Goal: Information Seeking & Learning: Learn about a topic

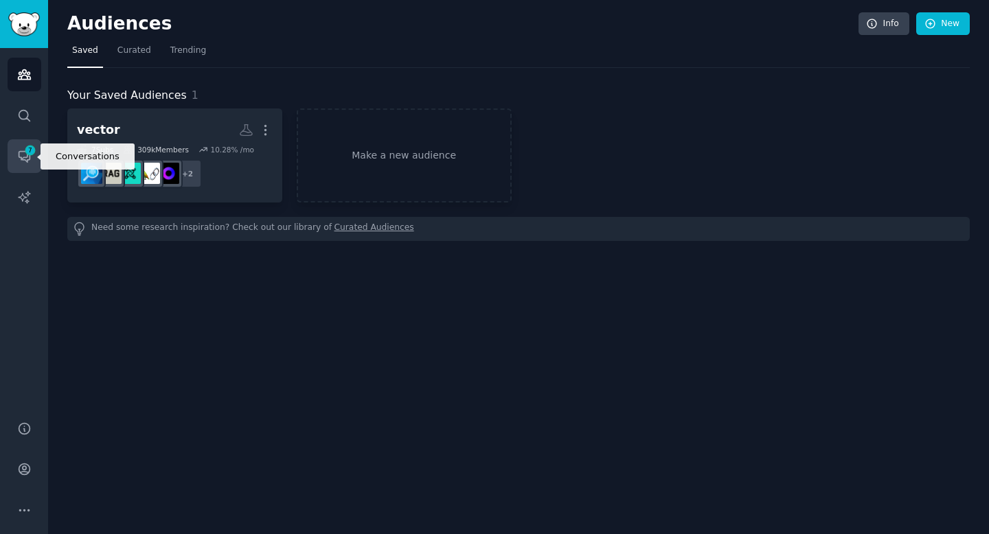
click at [23, 159] on icon "Sidebar" at bounding box center [24, 156] width 14 height 14
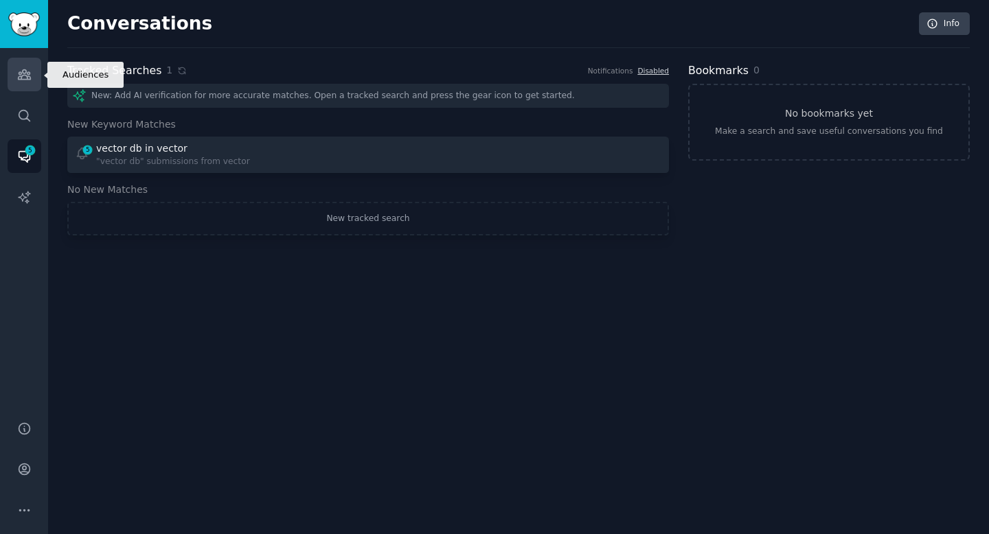
click at [38, 80] on link "Audiences" at bounding box center [25, 75] width 34 height 34
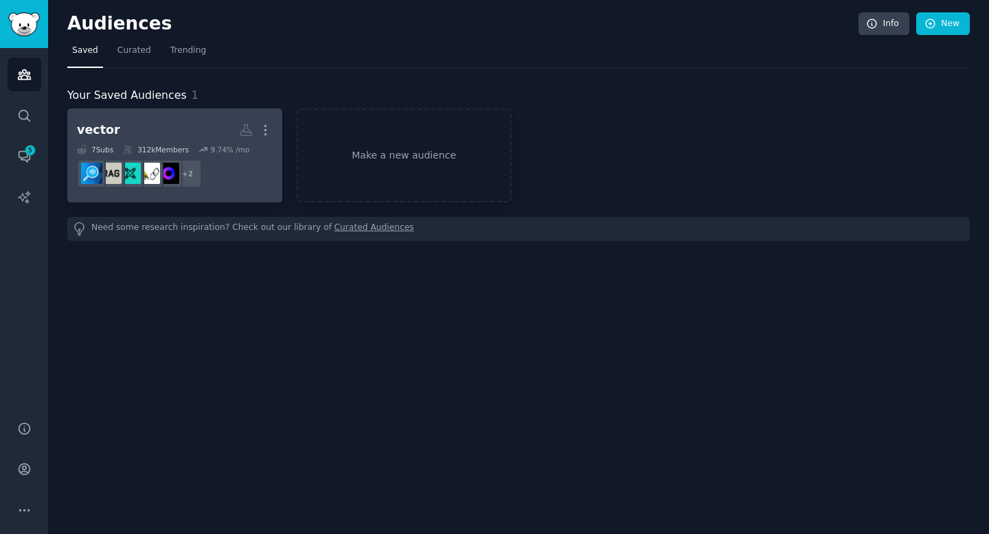
click at [179, 141] on h2 "vector More" at bounding box center [175, 130] width 196 height 24
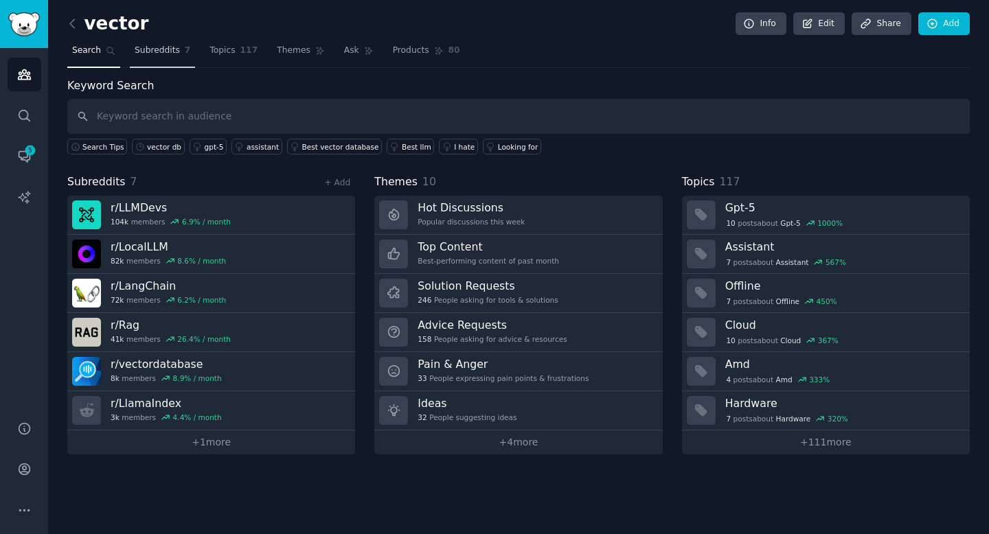
click at [159, 56] on span "Subreddits" at bounding box center [157, 51] width 45 height 12
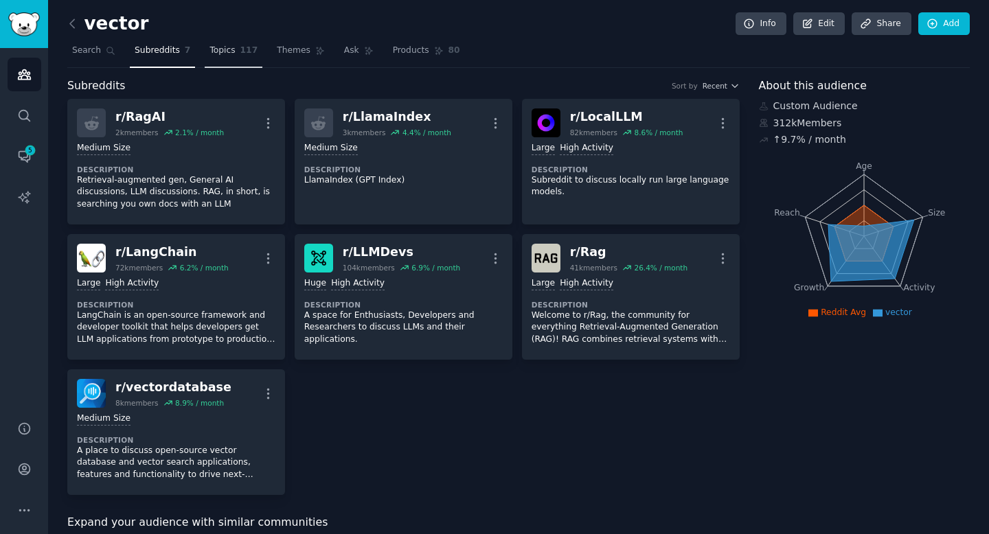
click at [235, 57] on link "Topics 117" at bounding box center [234, 54] width 58 height 28
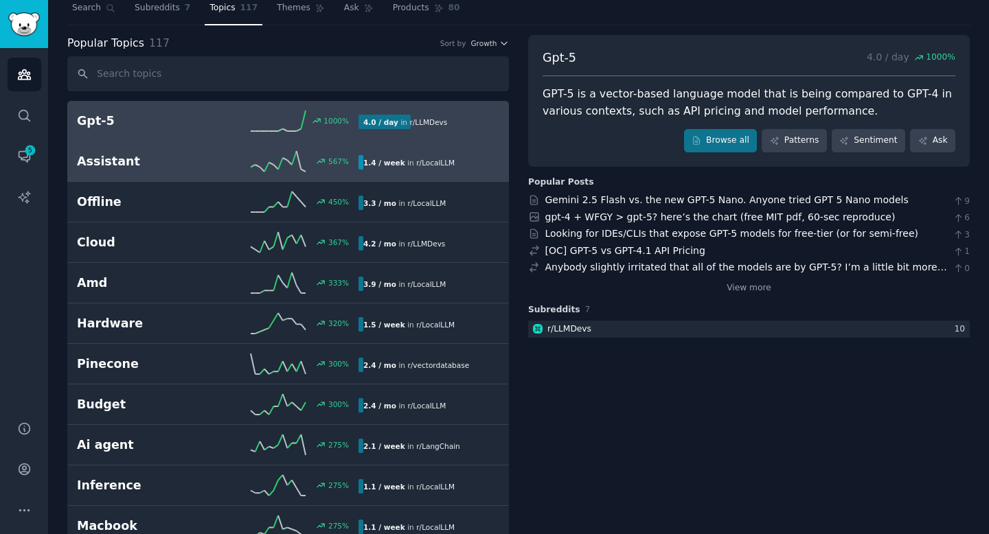
scroll to position [56, 0]
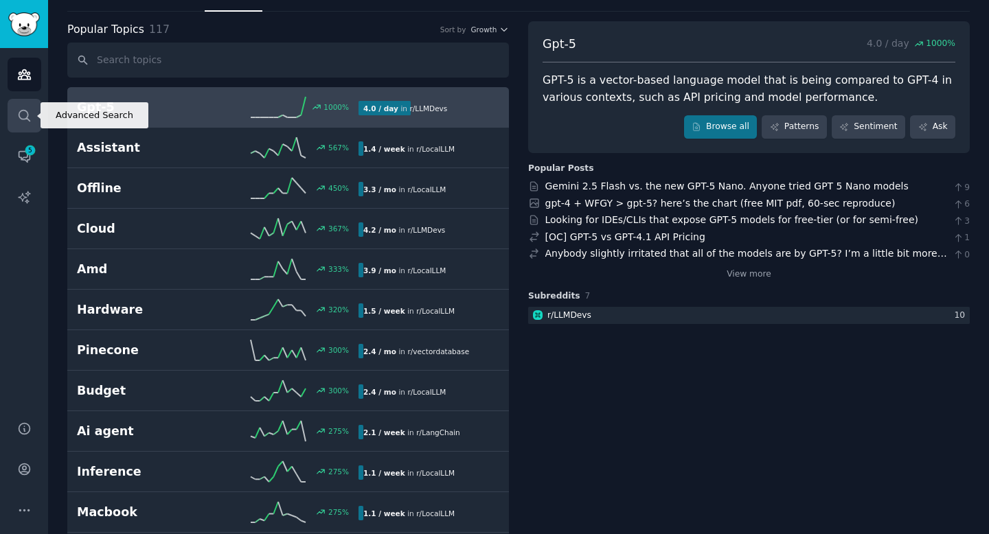
click at [27, 118] on icon "Sidebar" at bounding box center [24, 115] width 14 height 14
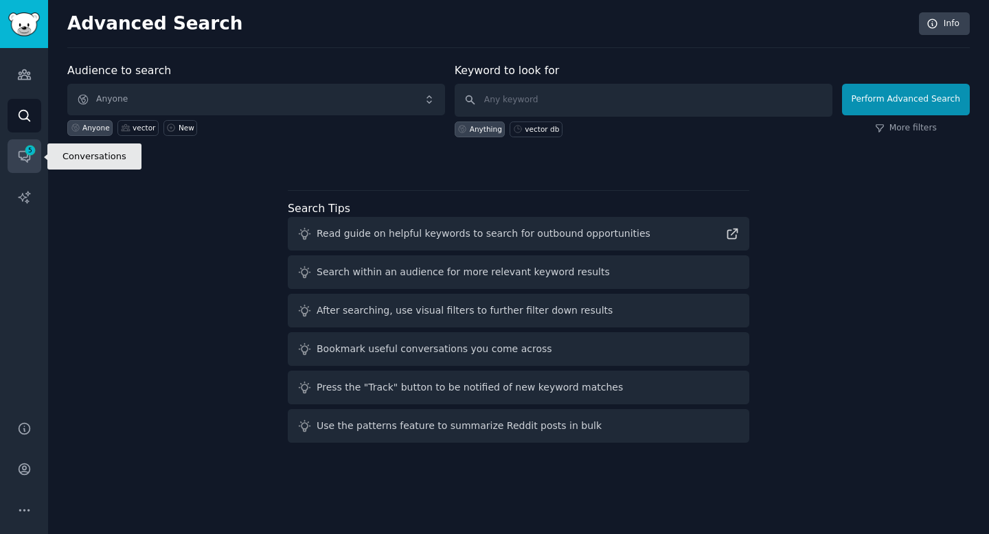
click at [24, 146] on span "5" at bounding box center [30, 151] width 12 height 10
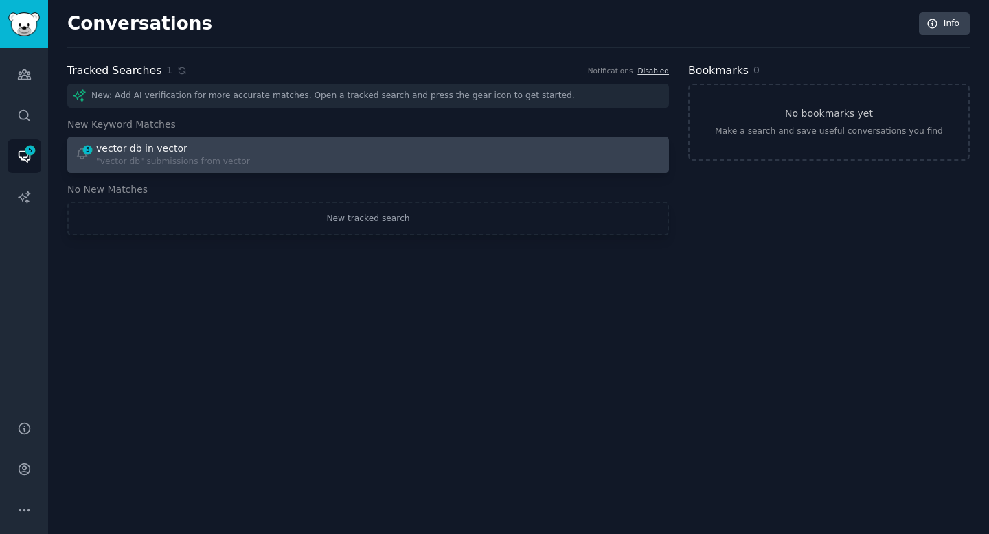
click at [137, 150] on div "vector db in vector" at bounding box center [141, 148] width 91 height 14
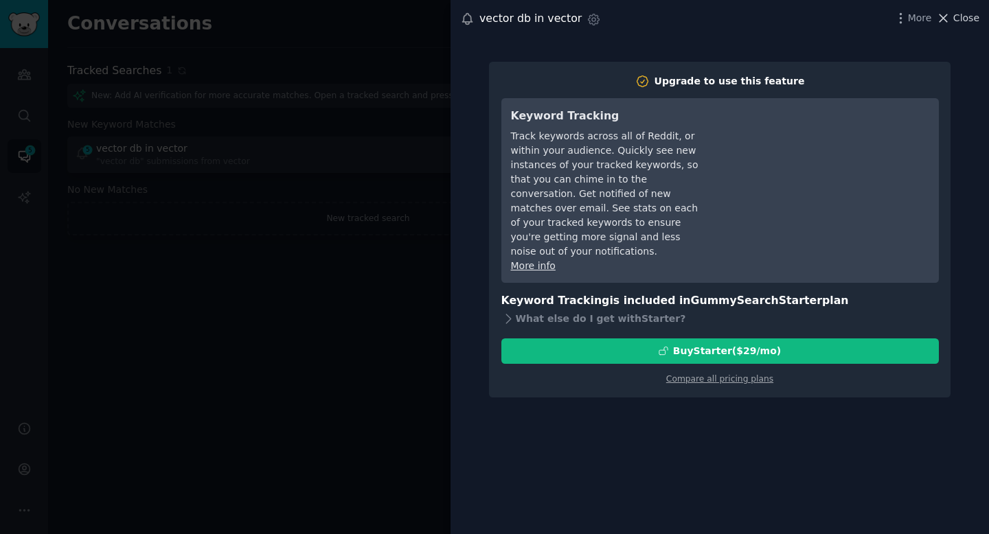
click at [953, 14] on button "Close" at bounding box center [957, 18] width 43 height 14
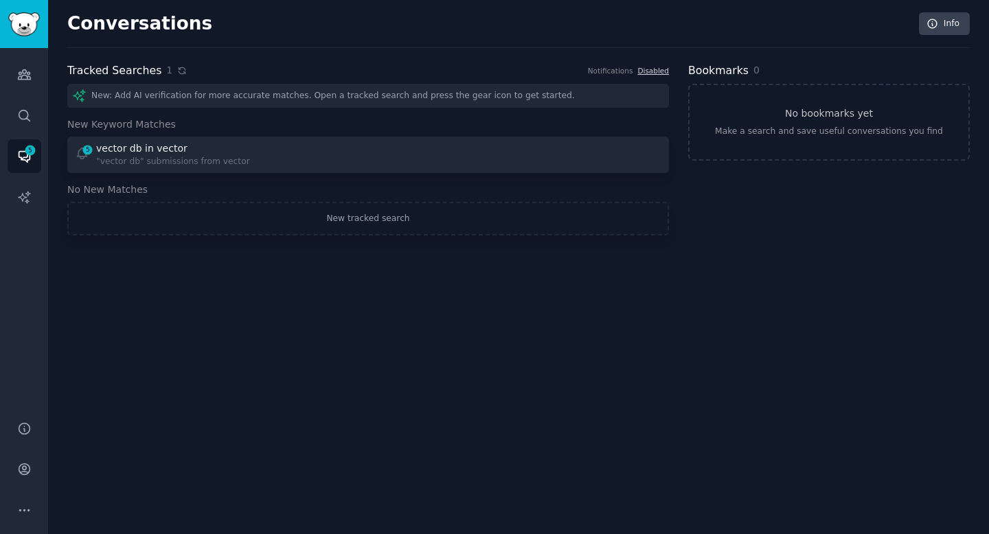
click at [179, 71] on icon at bounding box center [182, 70] width 6 height 6
click at [27, 199] on icon "Sidebar" at bounding box center [24, 197] width 12 height 12
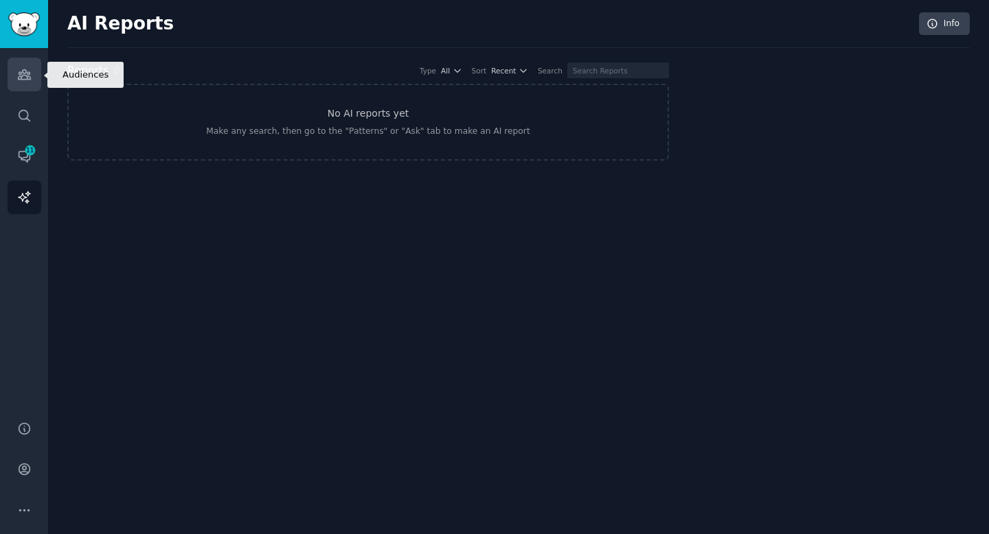
click at [28, 80] on icon "Sidebar" at bounding box center [24, 74] width 14 height 14
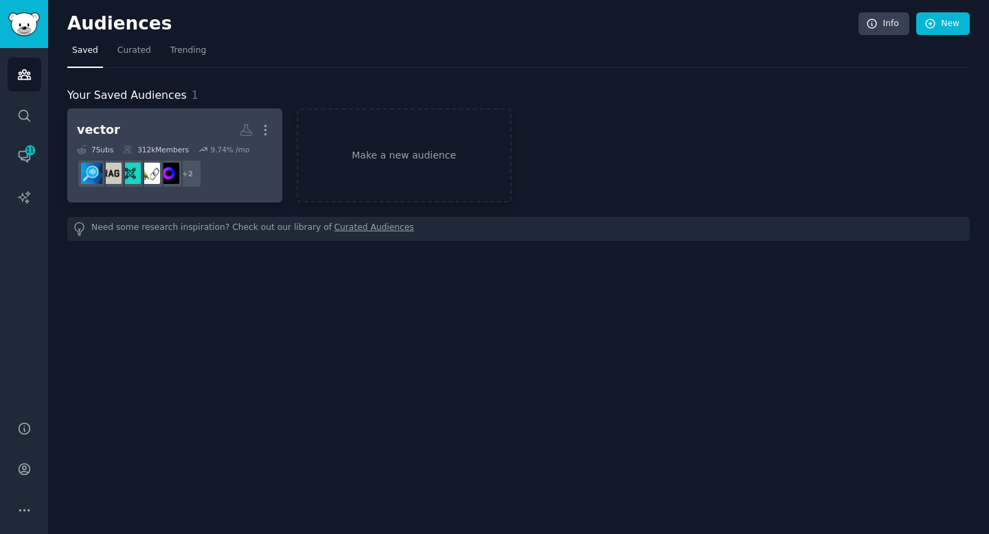
click at [210, 142] on div "vector More 7 Sub s 312k Members 9.74 % /mo + 2" at bounding box center [175, 155] width 196 height 75
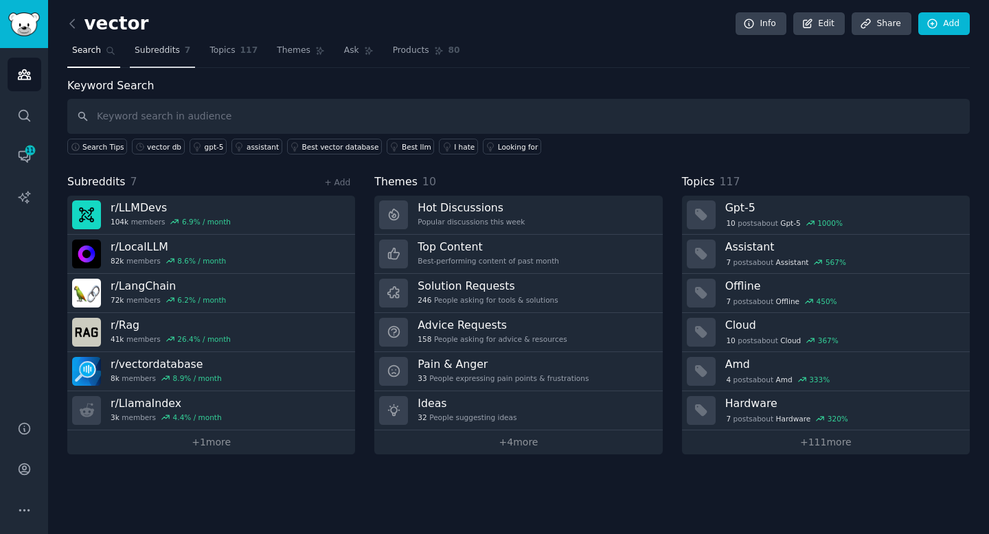
click at [160, 61] on link "Subreddits 7" at bounding box center [162, 54] width 65 height 28
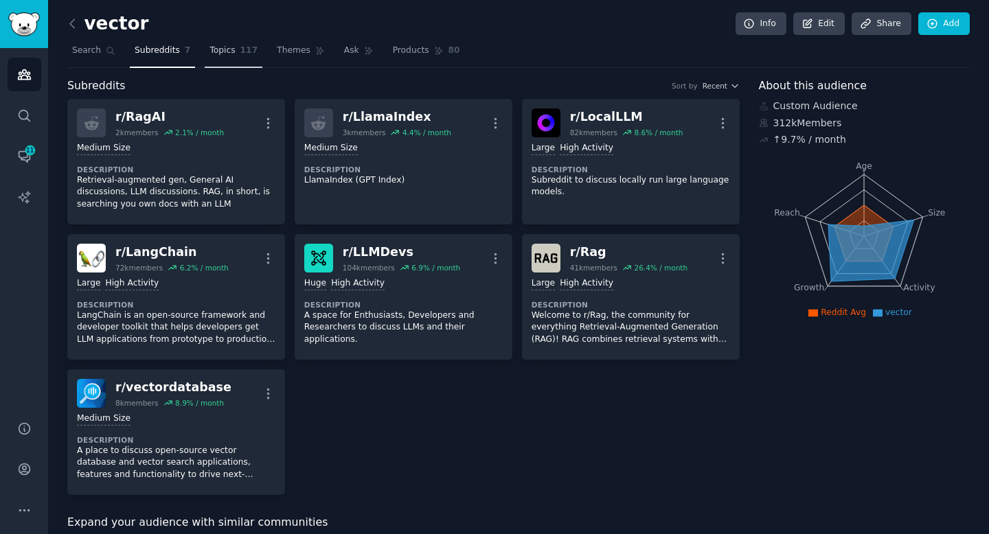
click at [237, 60] on link "Topics 117" at bounding box center [234, 54] width 58 height 28
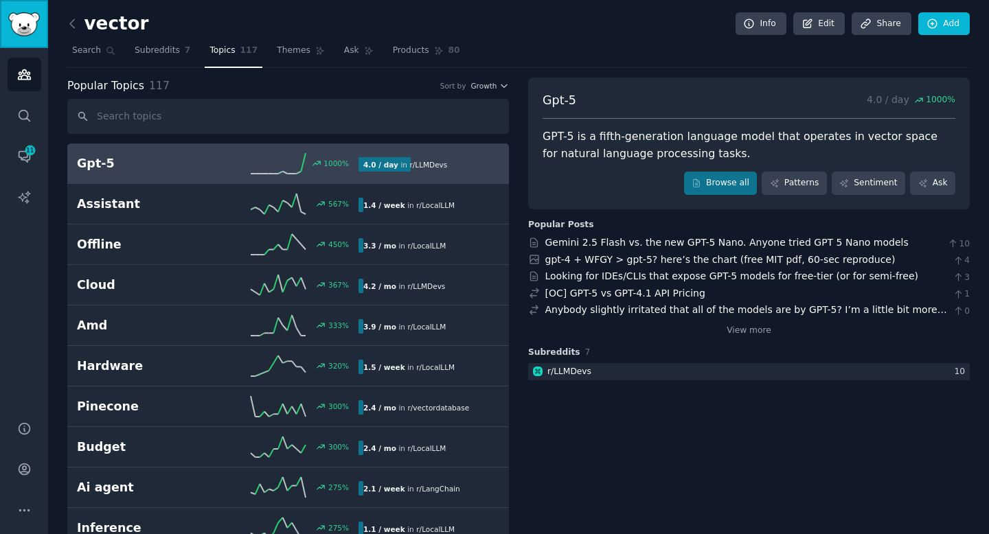
click at [28, 23] on img "Sidebar" at bounding box center [24, 24] width 32 height 24
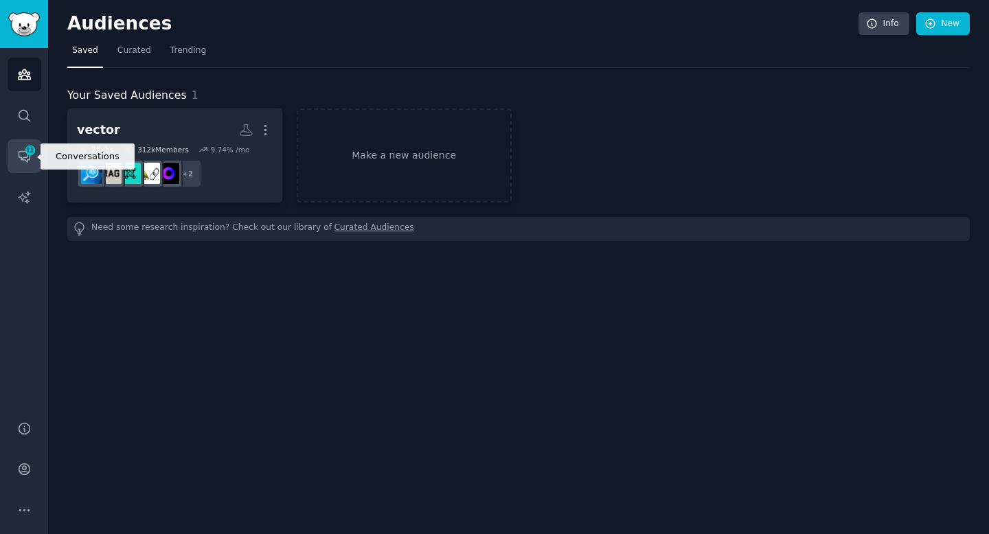
click at [30, 157] on icon "Sidebar" at bounding box center [24, 156] width 14 height 14
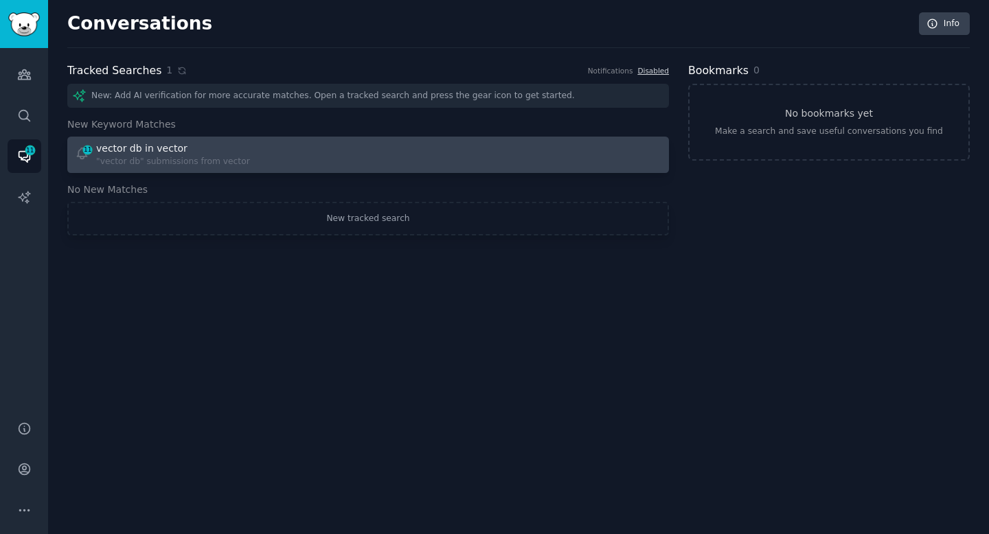
click at [87, 154] on span "11" at bounding box center [88, 150] width 12 height 10
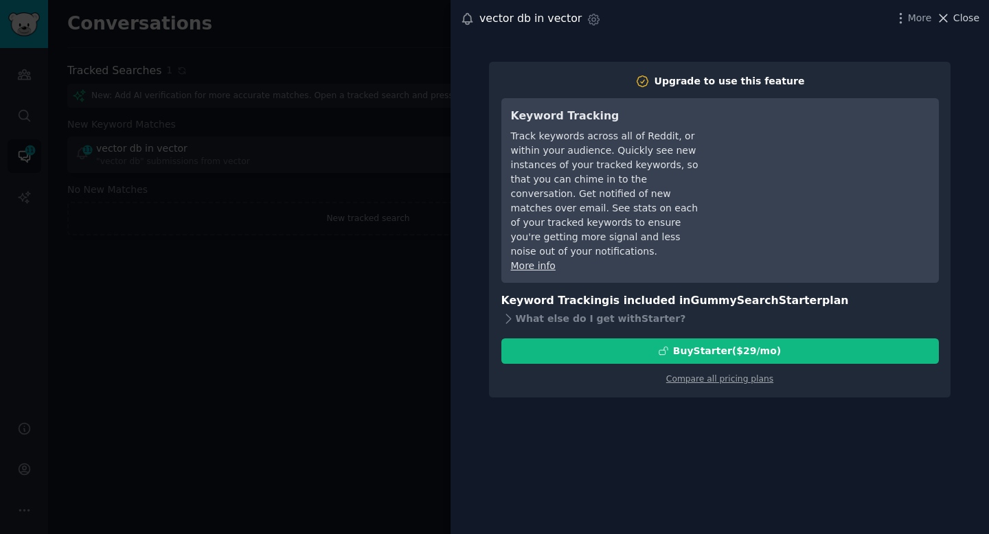
click at [961, 19] on span "Close" at bounding box center [966, 18] width 26 height 14
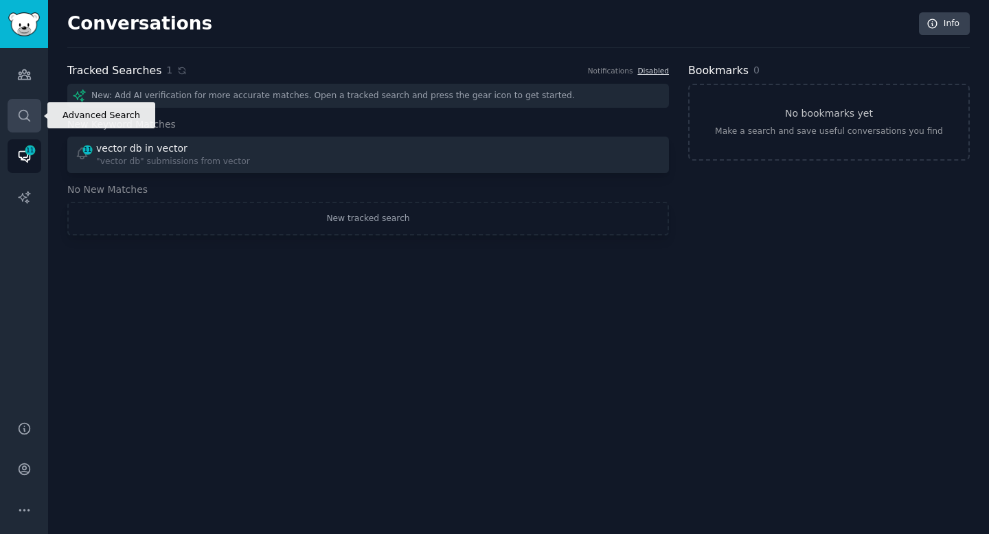
click at [38, 102] on link "Search" at bounding box center [25, 116] width 34 height 34
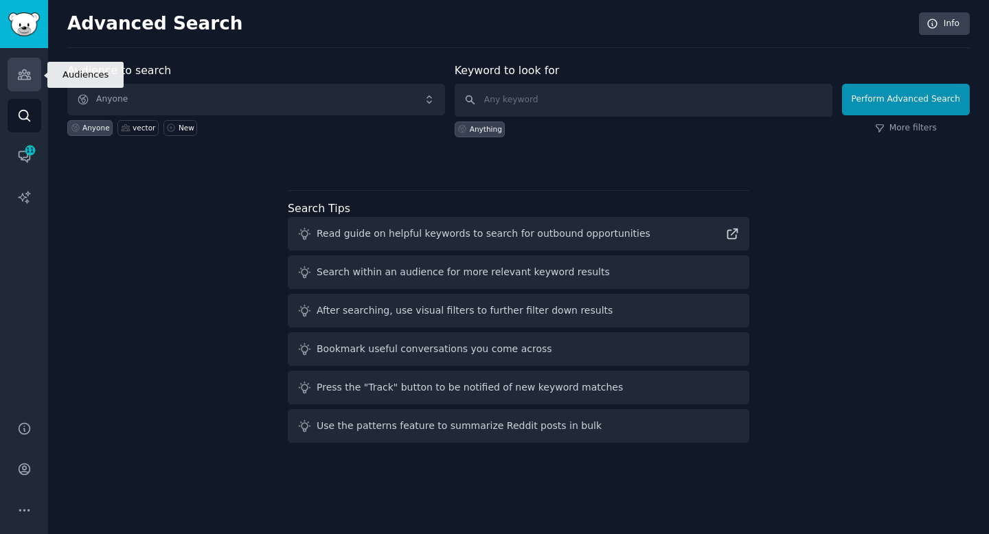
click at [37, 77] on link "Audiences" at bounding box center [25, 75] width 34 height 34
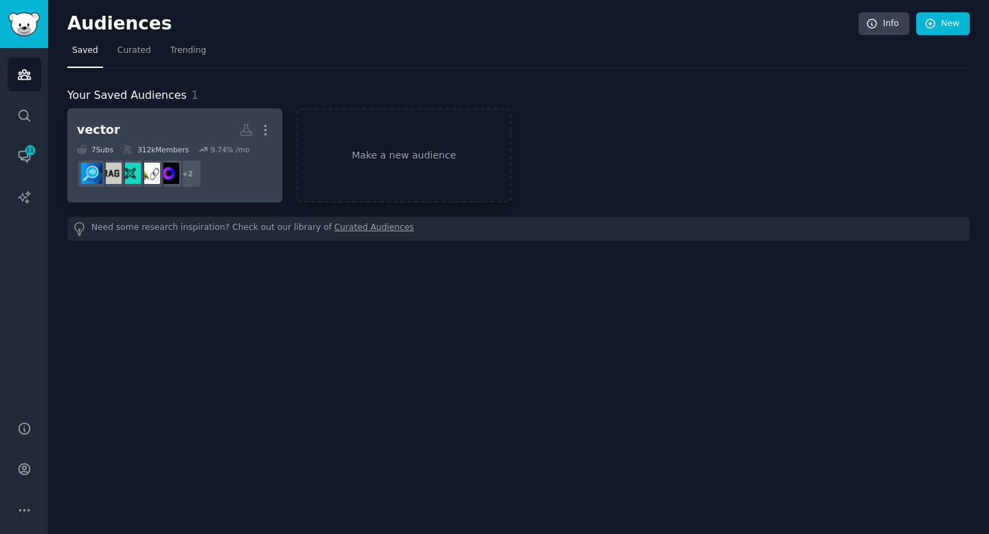
click at [178, 137] on h2 "vector More" at bounding box center [175, 130] width 196 height 24
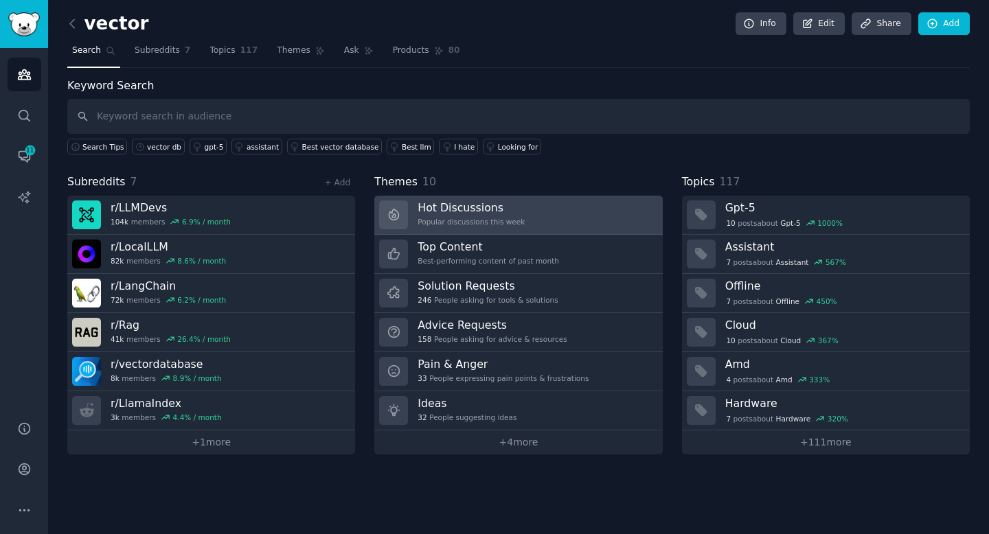
click at [601, 226] on link "Hot Discussions Popular discussions this week" at bounding box center [518, 215] width 288 height 39
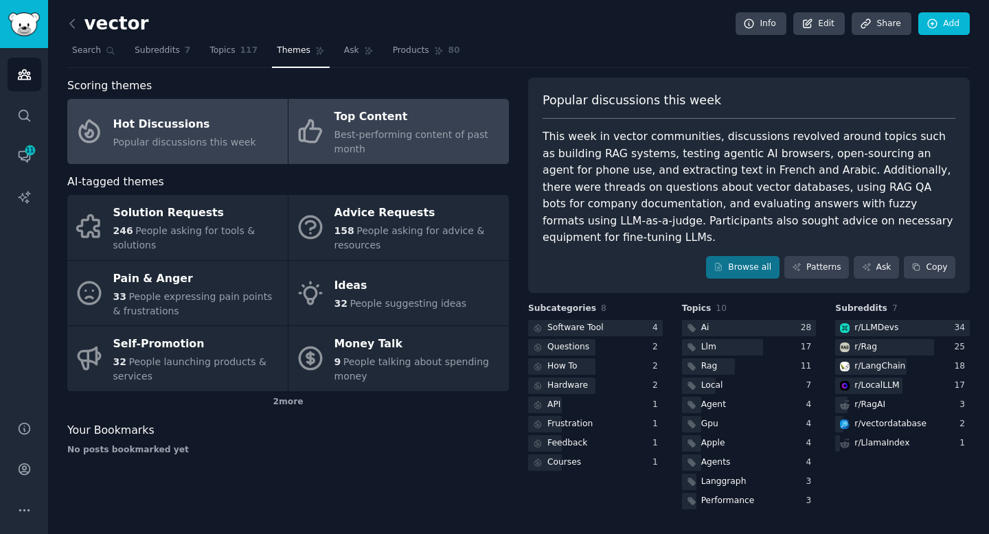
click at [486, 144] on div "Best-performing content of past month" at bounding box center [418, 142] width 168 height 29
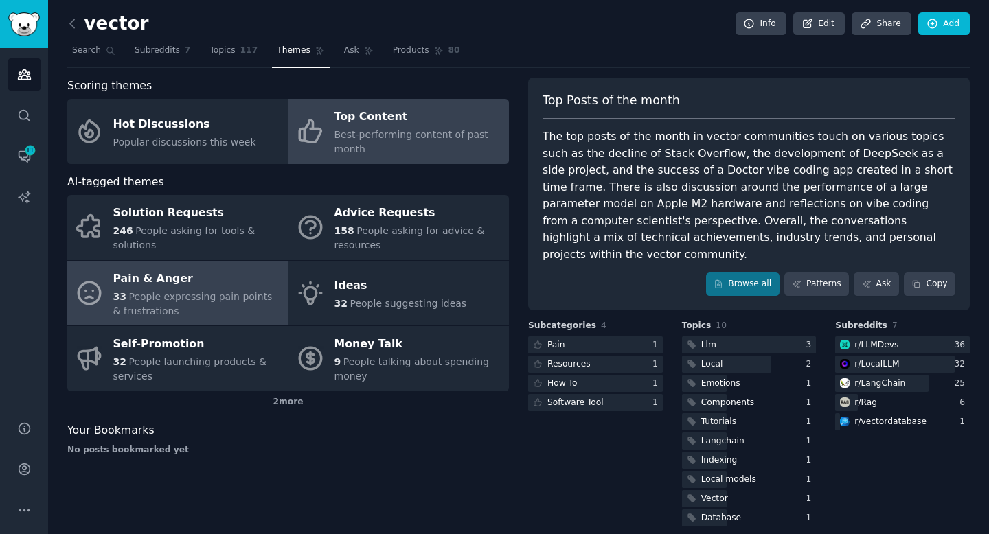
click at [214, 283] on div "Pain & Anger" at bounding box center [197, 279] width 168 height 22
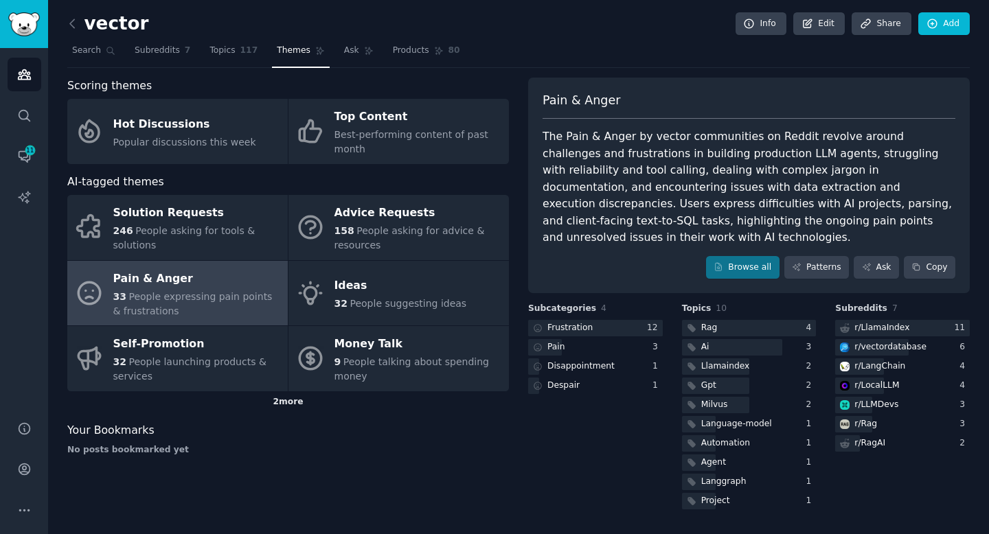
click at [293, 399] on div "2 more" at bounding box center [288, 402] width 442 height 22
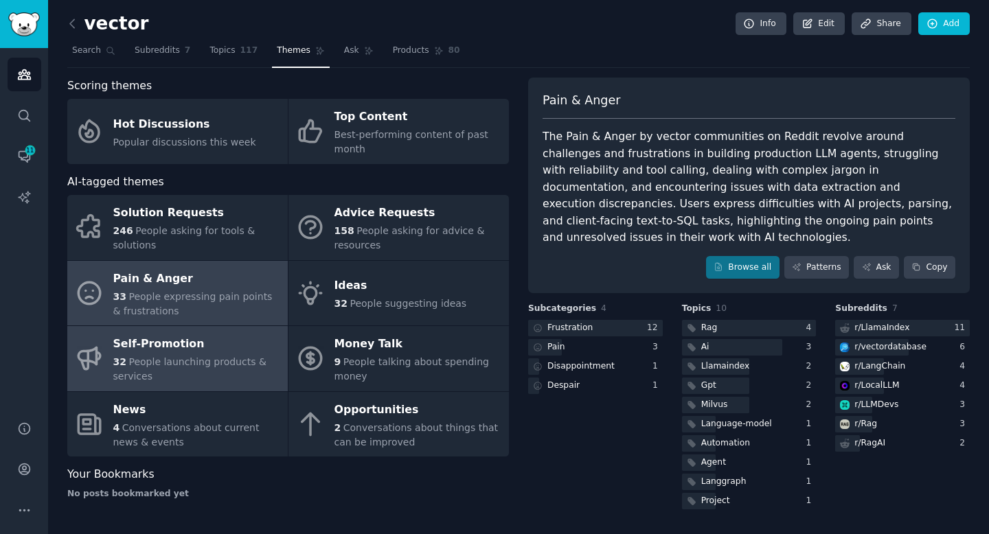
click at [170, 358] on span "People launching products & services" at bounding box center [189, 368] width 153 height 25
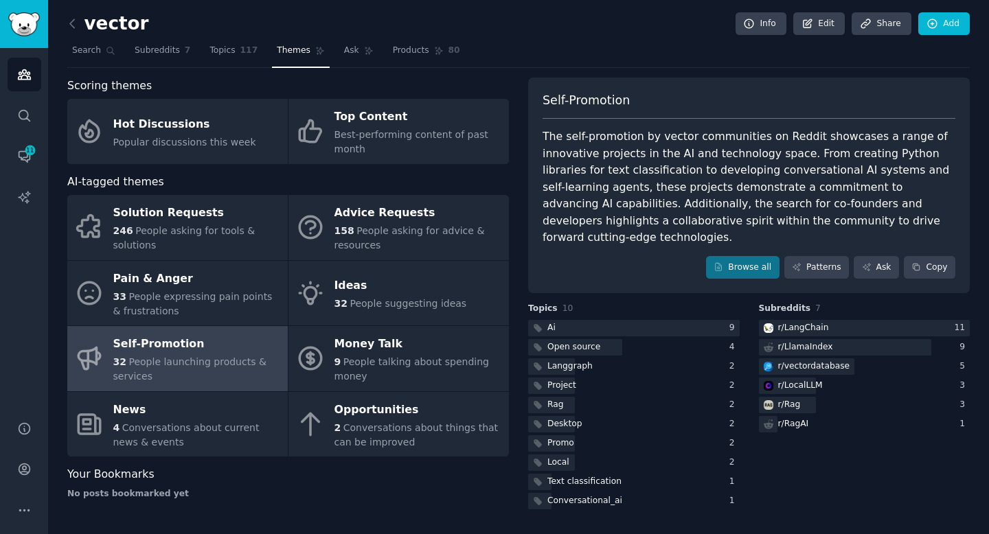
click at [616, 175] on div "The self-promotion by vector communities on Reddit showcases a range of innovat…" at bounding box center [748, 187] width 413 height 118
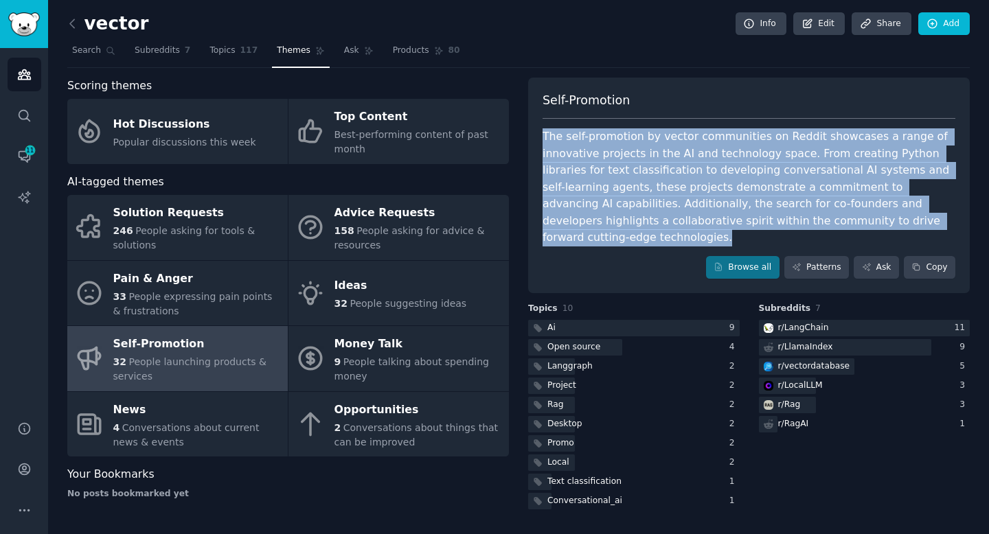
click at [616, 175] on div "The self-promotion by vector communities on Reddit showcases a range of innovat…" at bounding box center [748, 187] width 413 height 118
click at [138, 52] on span "Subreddits" at bounding box center [157, 51] width 45 height 12
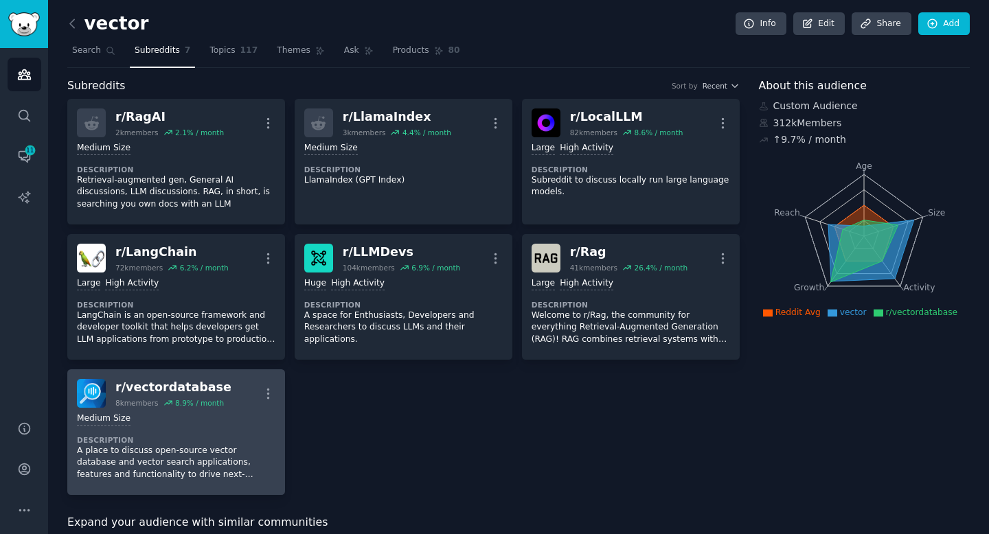
click at [206, 404] on div "8.9 % / month" at bounding box center [199, 403] width 49 height 10
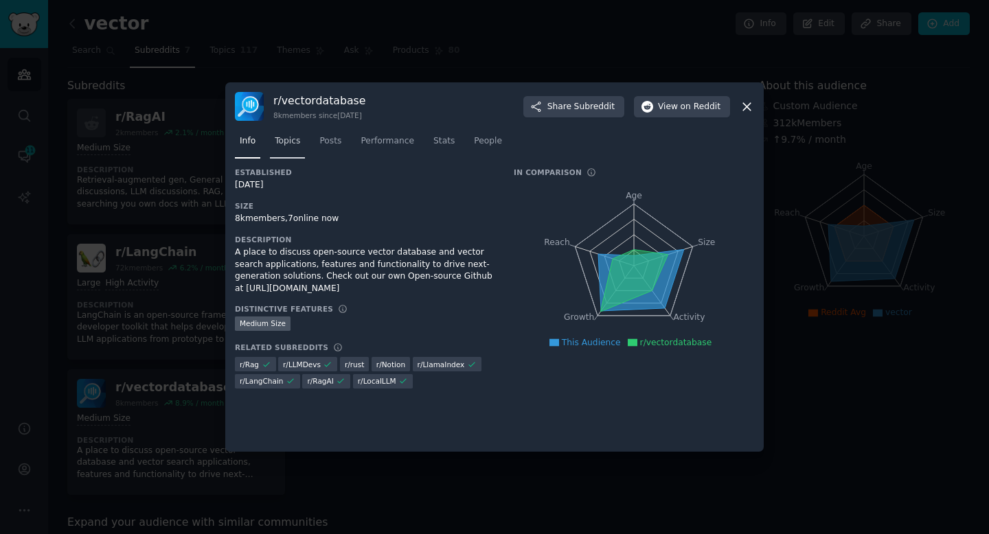
click at [297, 147] on span "Topics" at bounding box center [287, 141] width 25 height 12
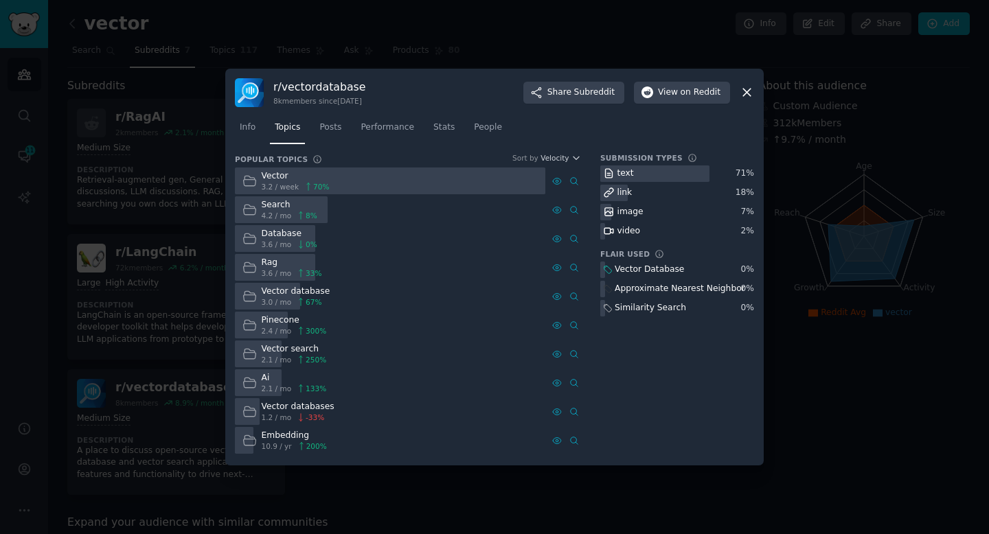
click at [274, 181] on div "Vector" at bounding box center [296, 176] width 68 height 12
click at [251, 181] on icon at bounding box center [249, 181] width 14 height 14
click at [326, 132] on span "Posts" at bounding box center [330, 128] width 22 height 12
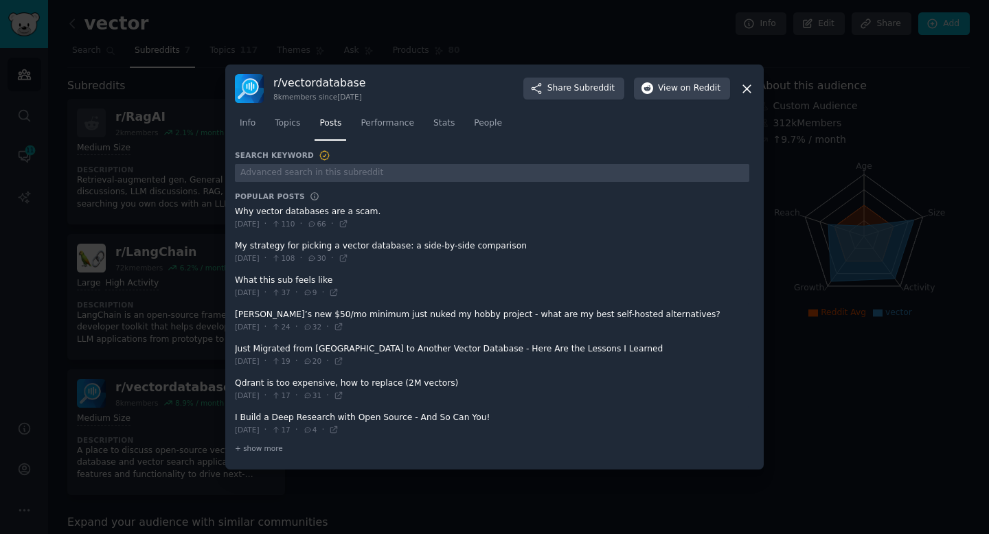
click at [309, 216] on span at bounding box center [492, 218] width 514 height 34
click at [373, 211] on span at bounding box center [492, 218] width 514 height 34
click at [346, 227] on icon at bounding box center [343, 224] width 6 height 6
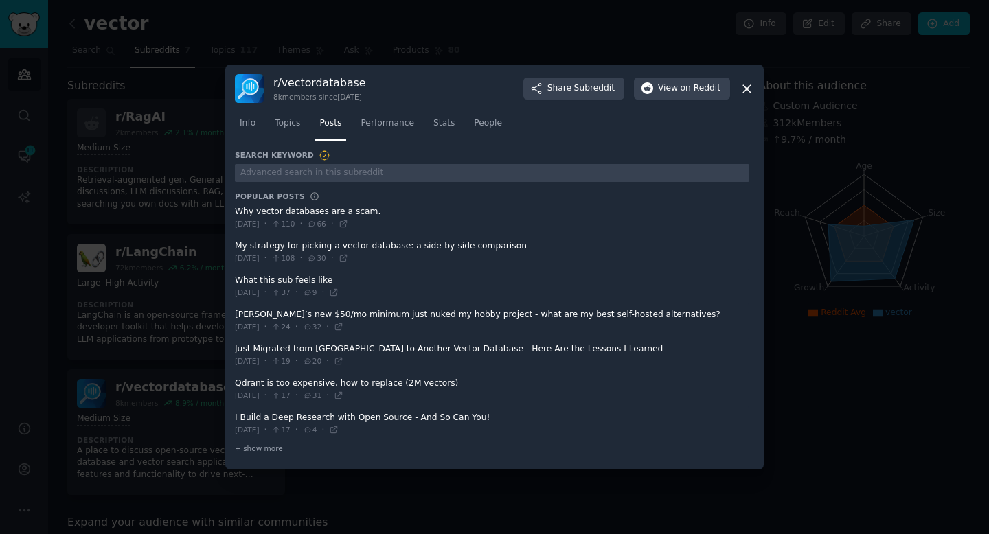
click at [165, 384] on div at bounding box center [494, 267] width 989 height 534
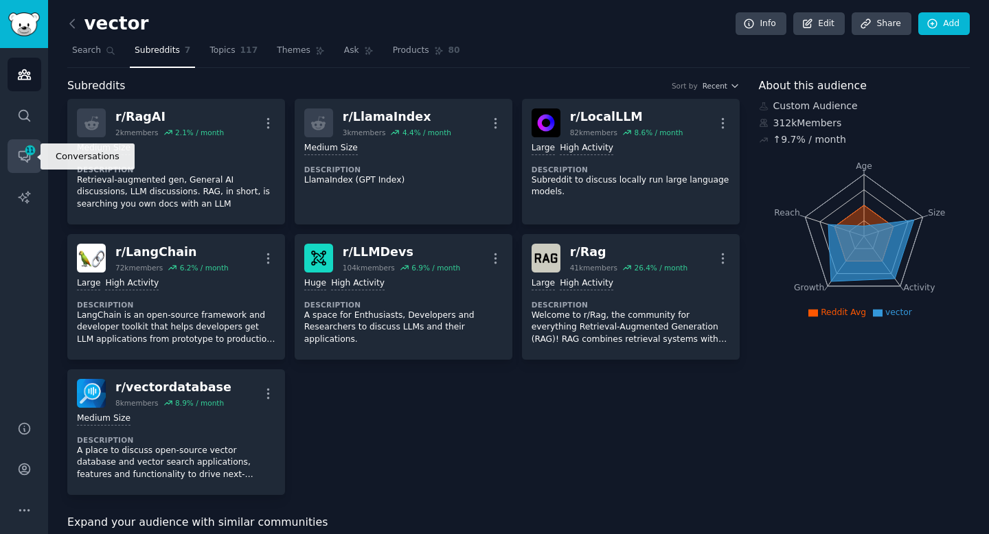
click at [23, 167] on link "Conversations 11" at bounding box center [25, 156] width 34 height 34
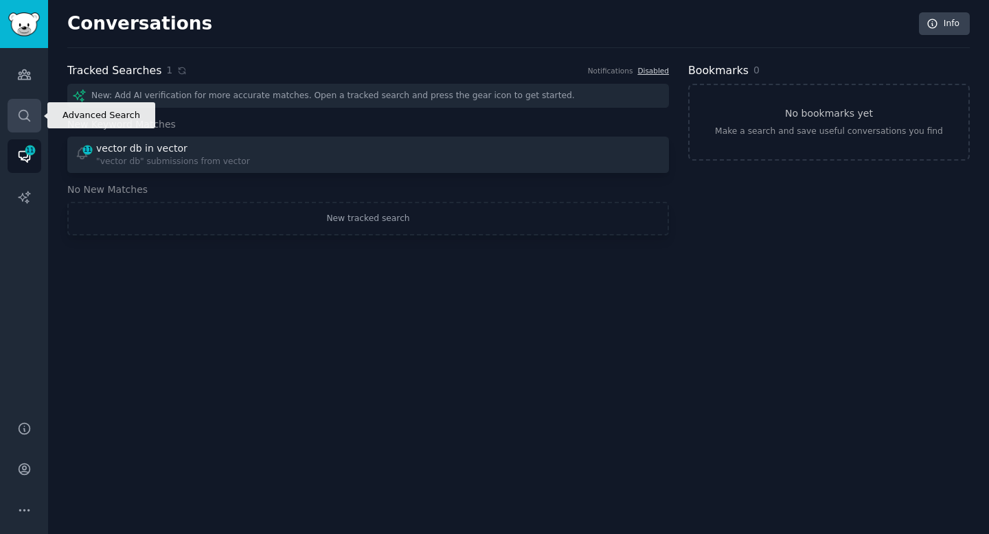
click at [25, 113] on icon "Sidebar" at bounding box center [24, 115] width 14 height 14
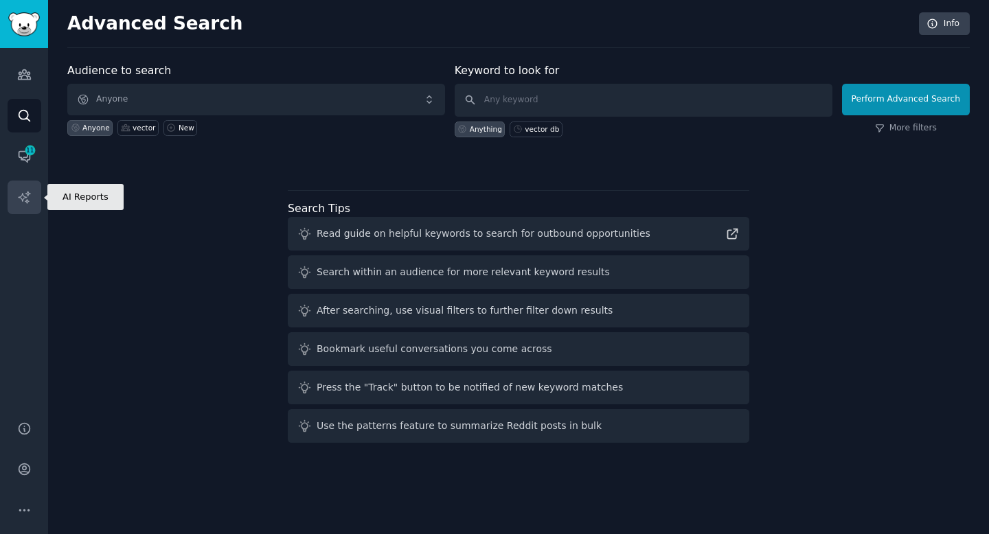
click at [31, 194] on link "AI Reports" at bounding box center [25, 198] width 34 height 34
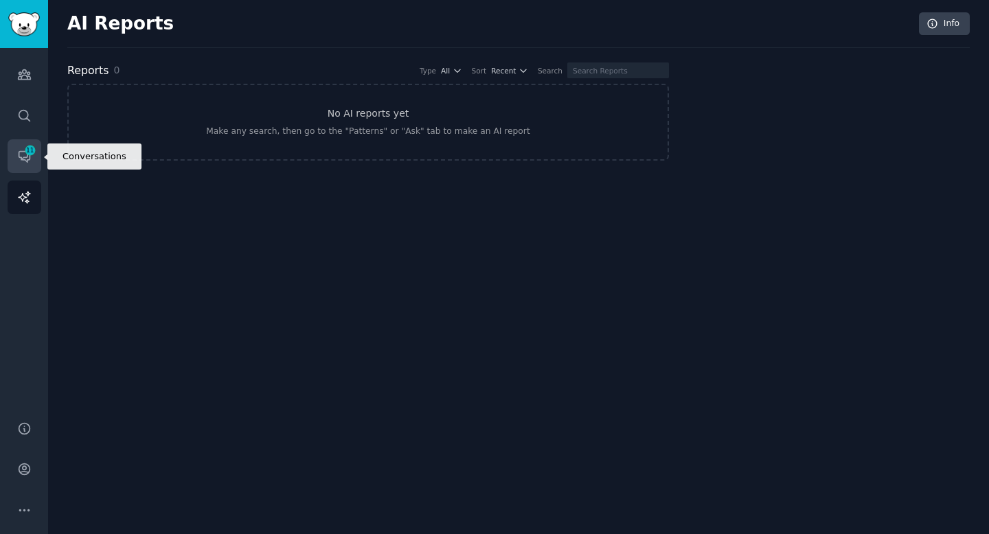
click at [24, 161] on icon "Sidebar" at bounding box center [24, 156] width 14 height 14
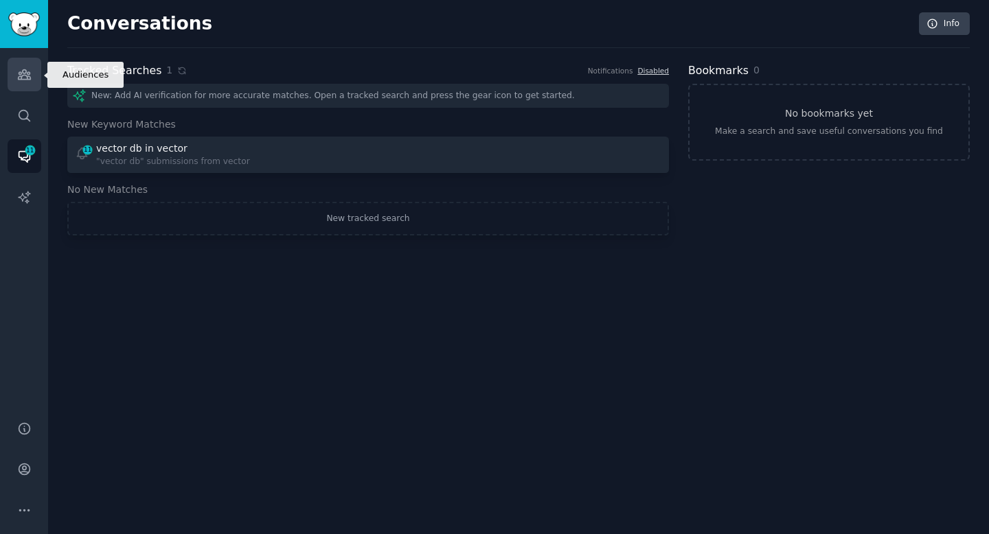
click at [36, 76] on link "Audiences" at bounding box center [25, 75] width 34 height 34
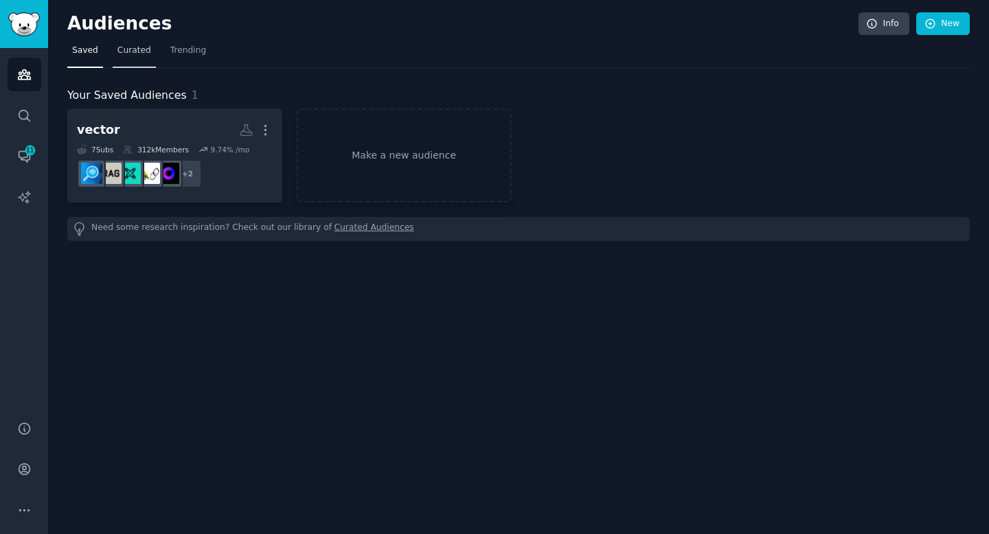
click at [126, 43] on link "Curated" at bounding box center [134, 54] width 43 height 28
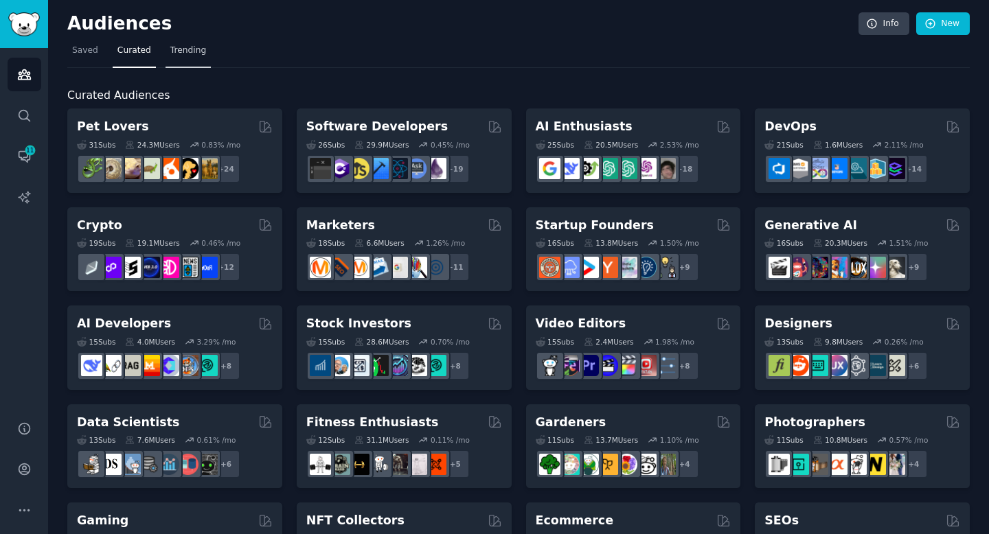
click at [183, 47] on span "Trending" at bounding box center [188, 51] width 36 height 12
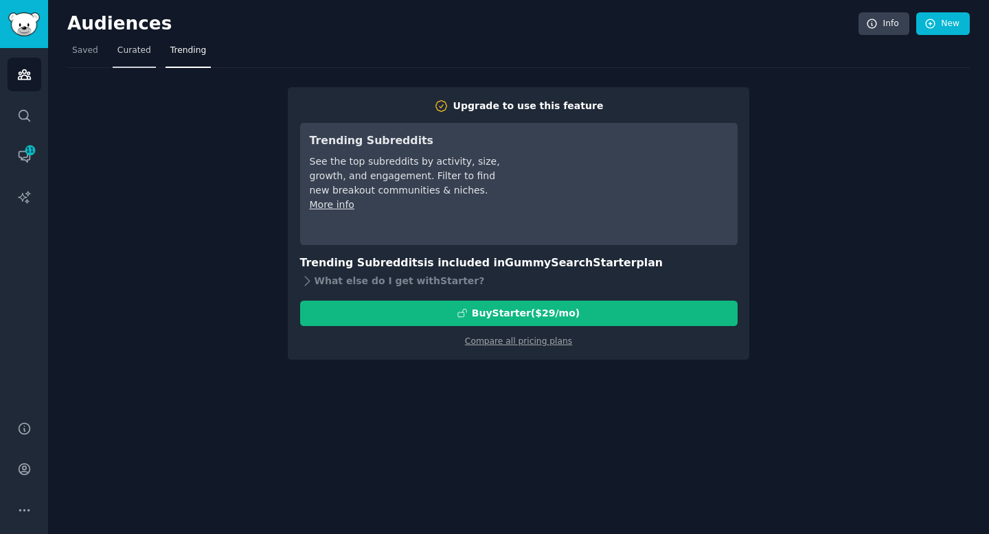
click at [122, 49] on span "Curated" at bounding box center [134, 51] width 34 height 12
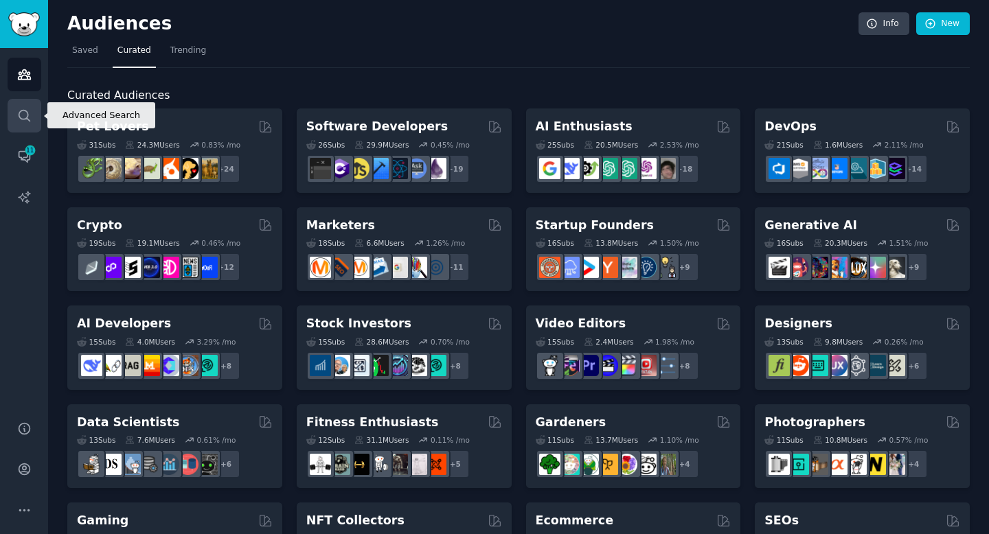
click at [30, 119] on icon "Sidebar" at bounding box center [24, 115] width 14 height 14
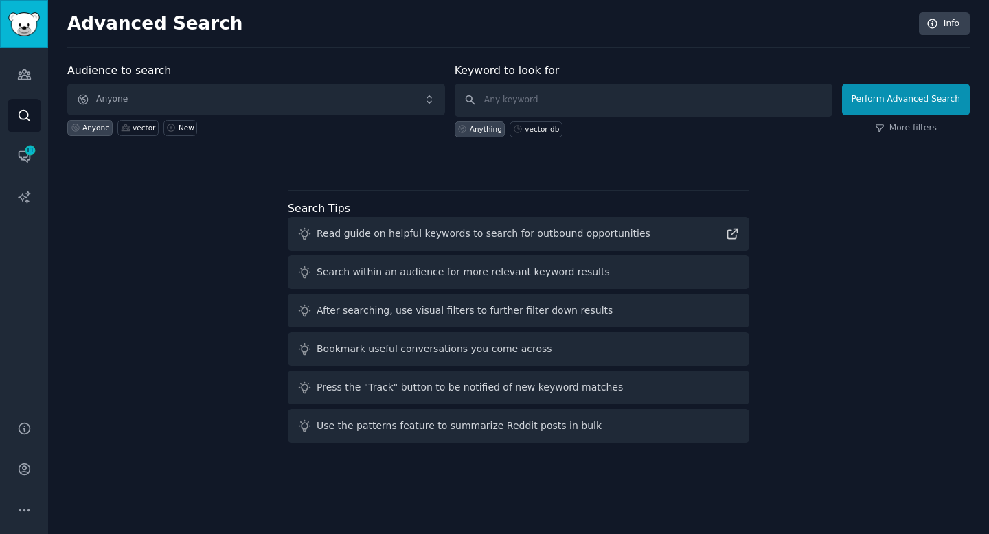
click at [24, 33] on img "Sidebar" at bounding box center [24, 24] width 32 height 24
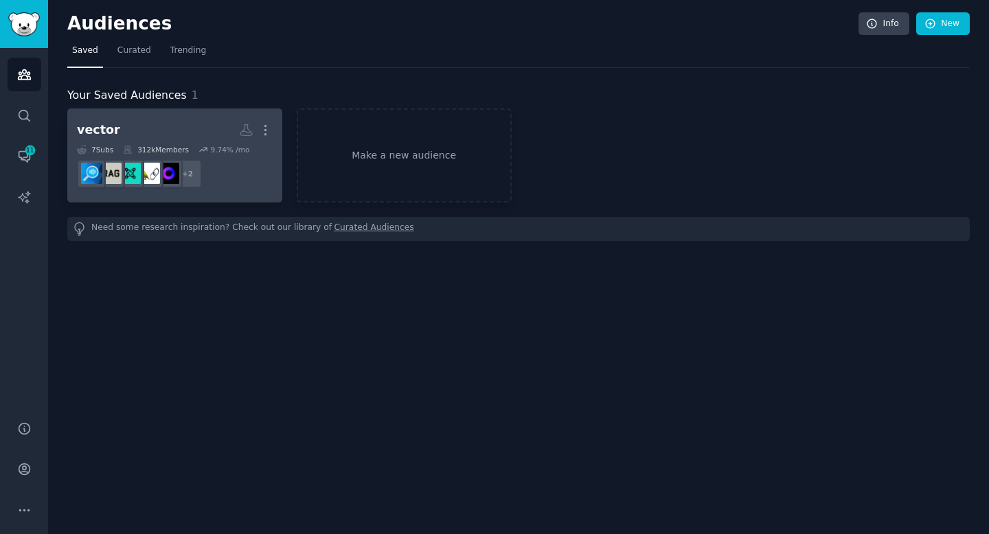
click at [180, 121] on h2 "vector More" at bounding box center [175, 130] width 196 height 24
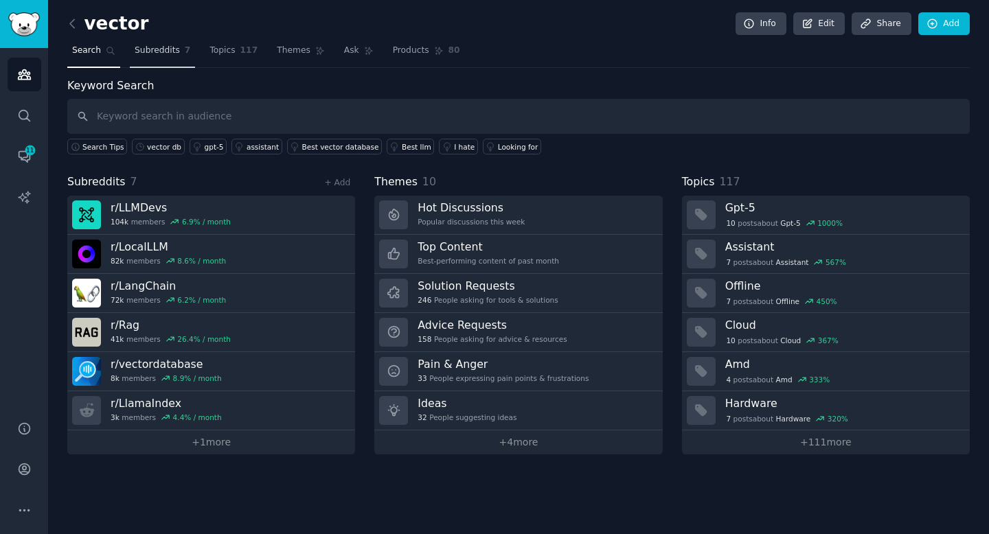
click at [170, 49] on span "Subreddits" at bounding box center [157, 51] width 45 height 12
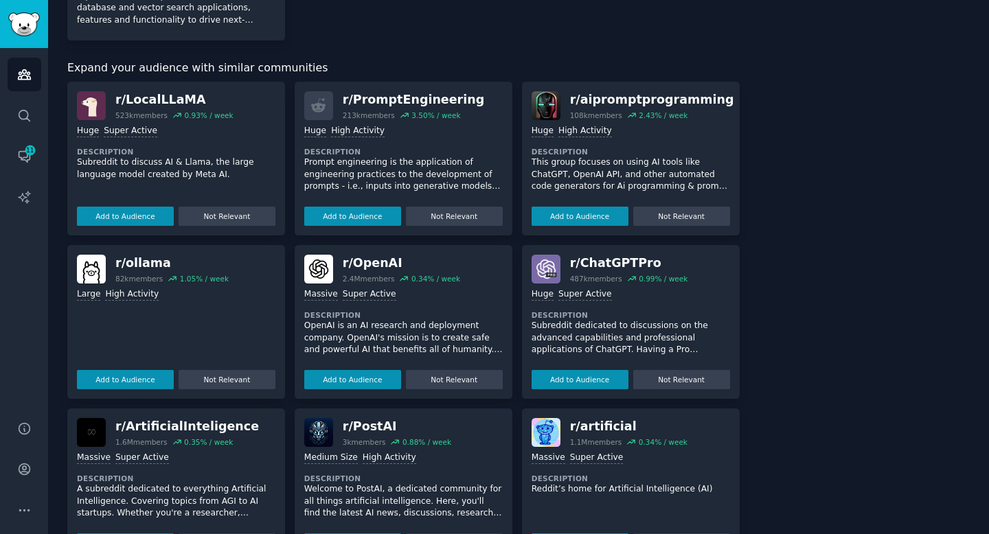
scroll to position [443, 0]
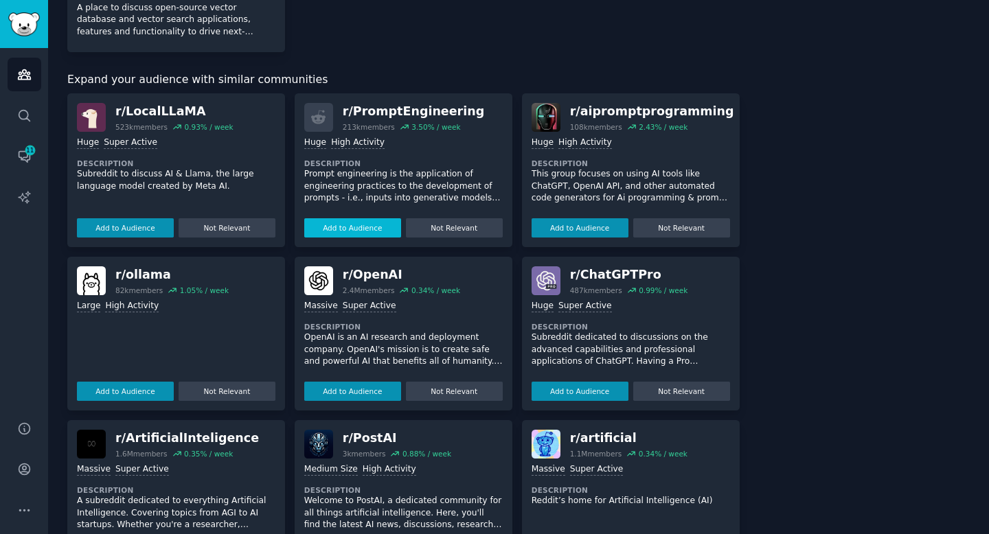
click at [383, 226] on button "Add to Audience" at bounding box center [352, 227] width 97 height 19
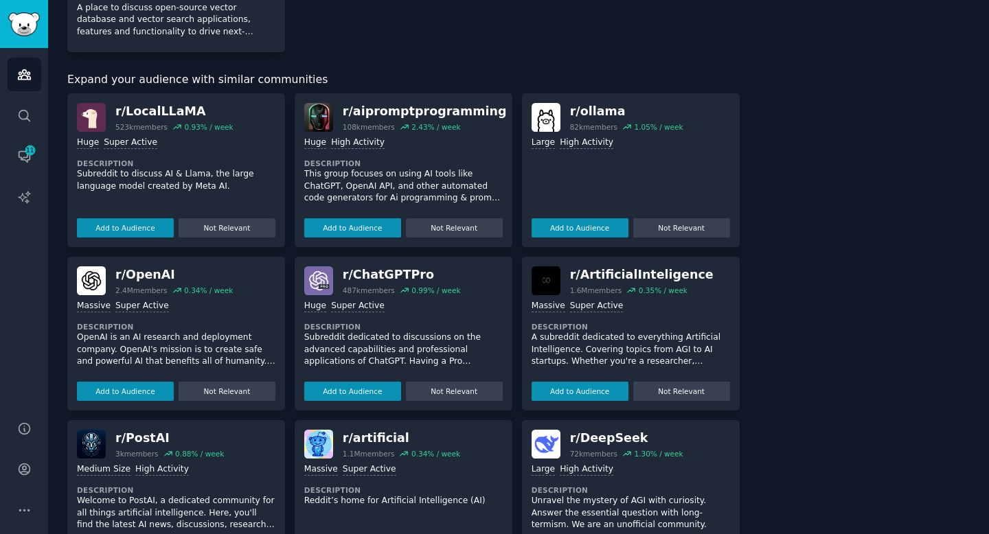
click at [383, 226] on button "Add to Audience" at bounding box center [352, 227] width 97 height 19
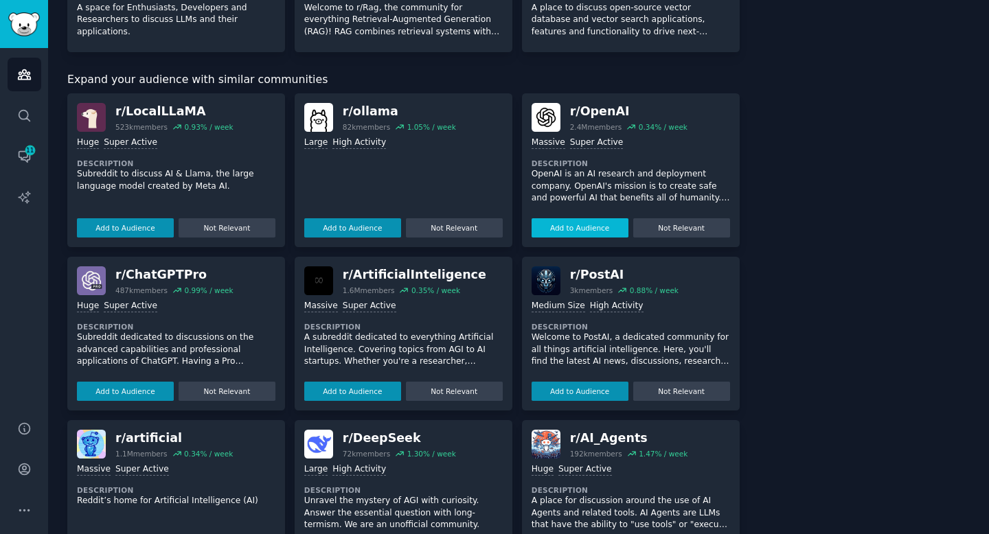
click at [590, 225] on button "Add to Audience" at bounding box center [579, 227] width 97 height 19
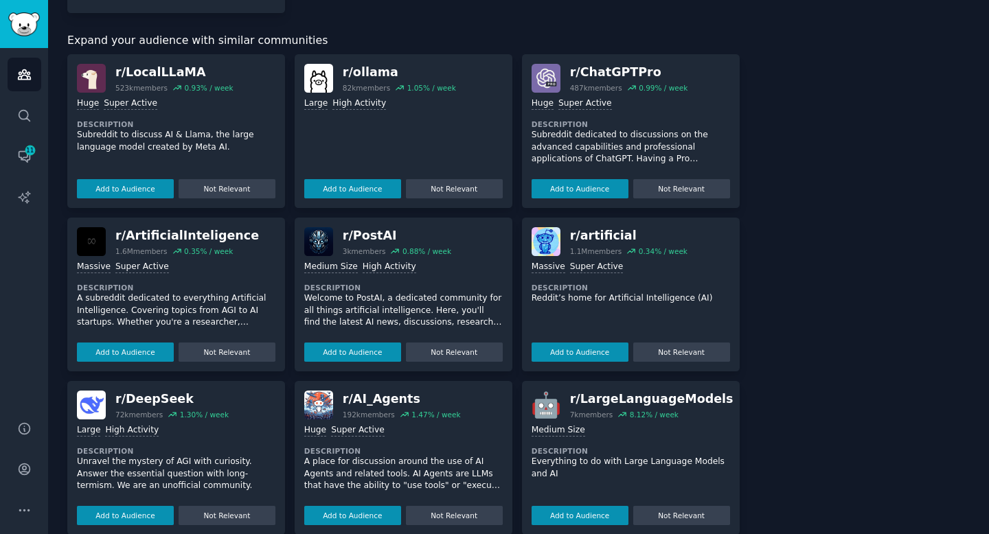
scroll to position [637, 0]
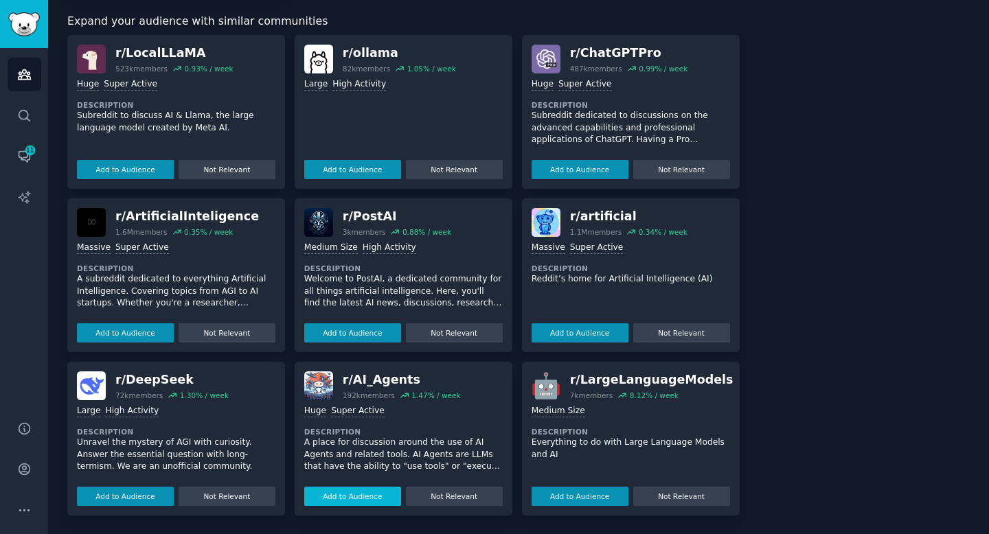
click at [350, 494] on button "Add to Audience" at bounding box center [352, 496] width 97 height 19
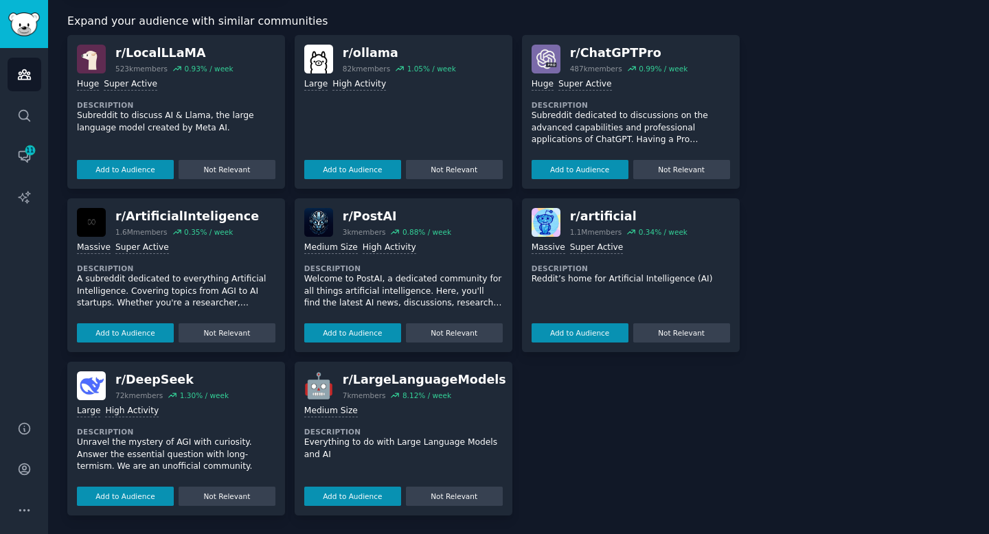
click at [350, 494] on button "Add to Audience" at bounding box center [352, 496] width 97 height 19
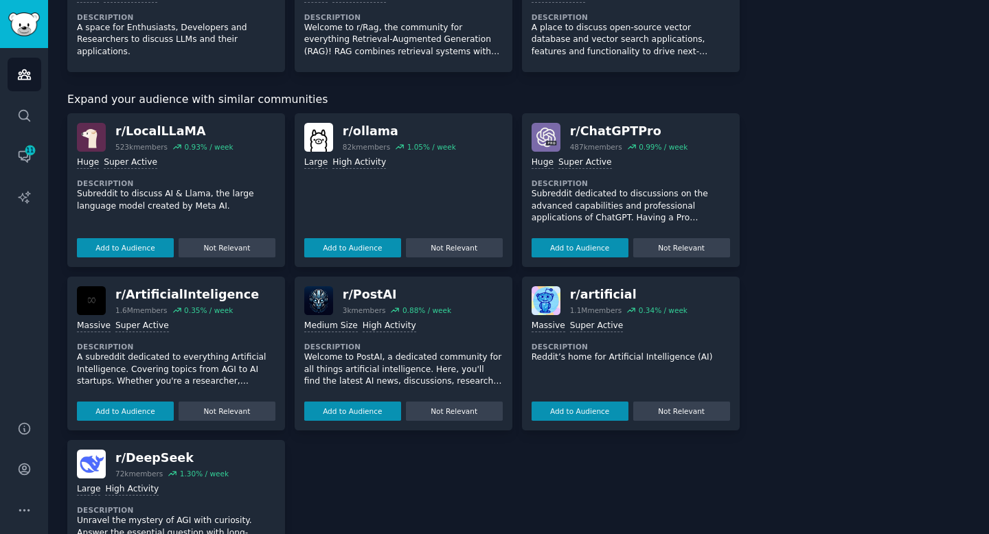
scroll to position [547, 0]
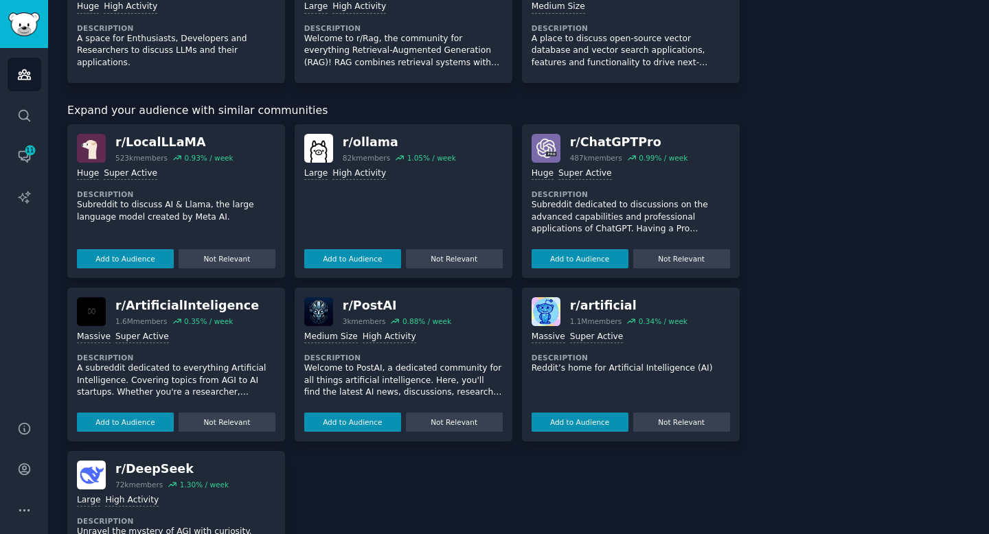
click at [186, 204] on p "Subreddit to discuss AI & Llama, the large language model created by Meta AI." at bounding box center [176, 211] width 198 height 24
click at [316, 150] on img at bounding box center [318, 148] width 29 height 29
click at [441, 159] on div "1.05 % / week" at bounding box center [431, 158] width 49 height 10
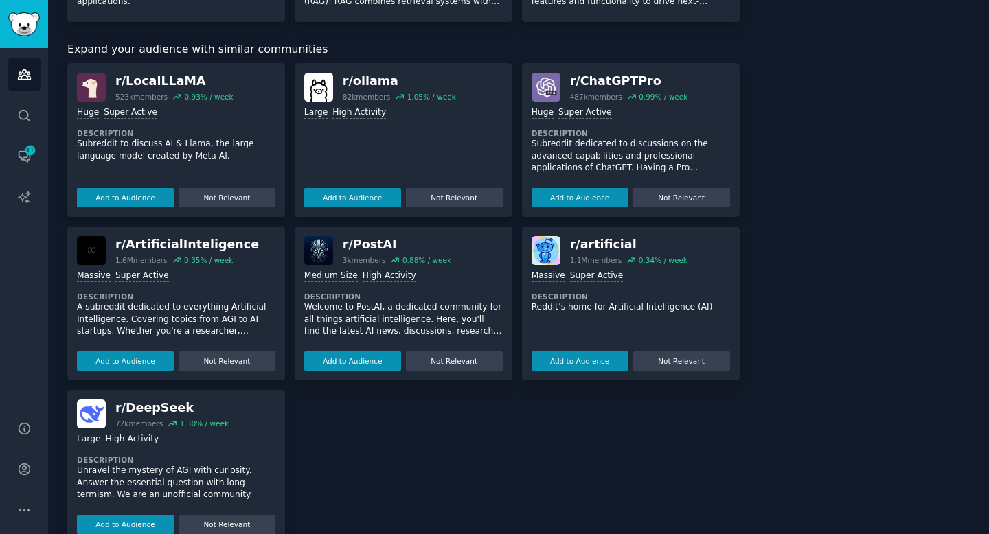
scroll to position [637, 0]
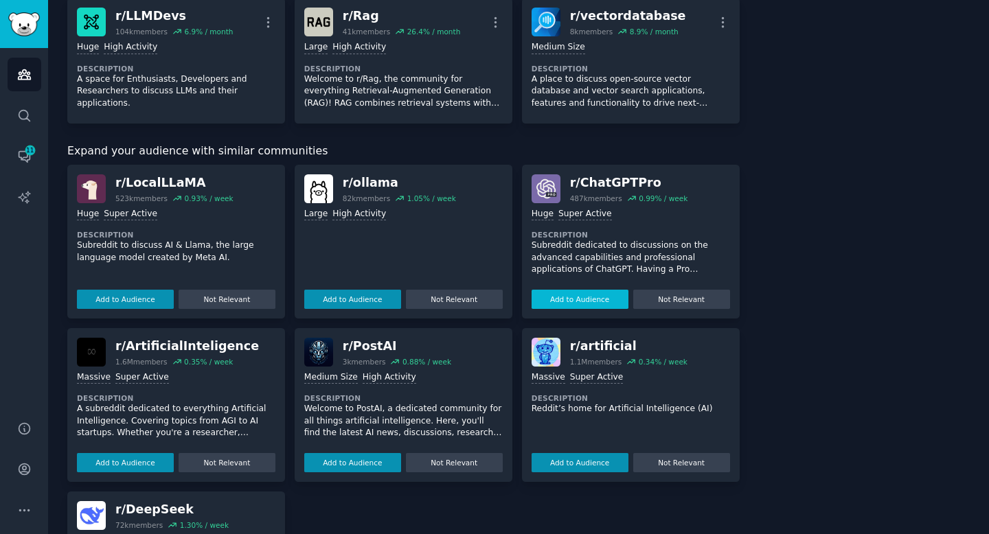
click at [593, 295] on button "Add to Audience" at bounding box center [579, 299] width 97 height 19
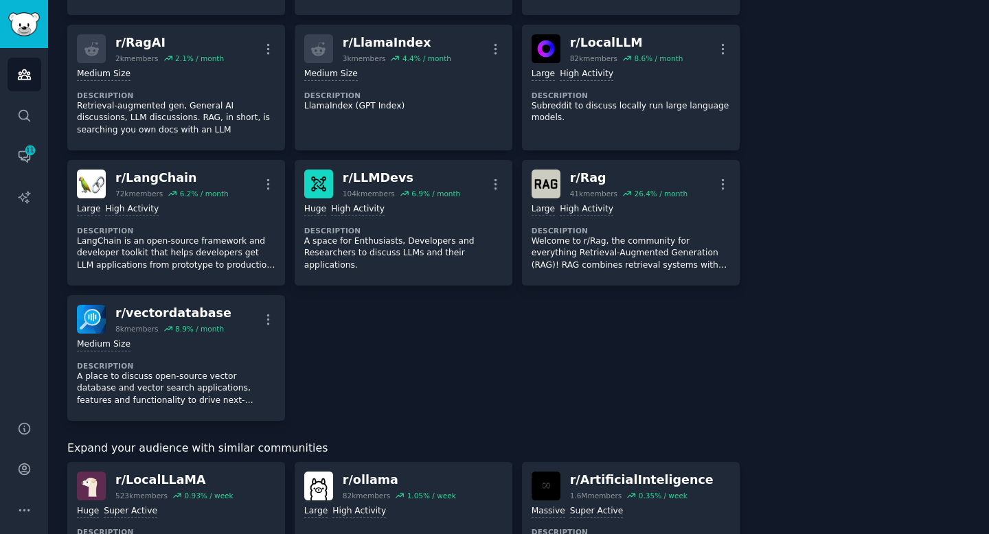
scroll to position [0, 0]
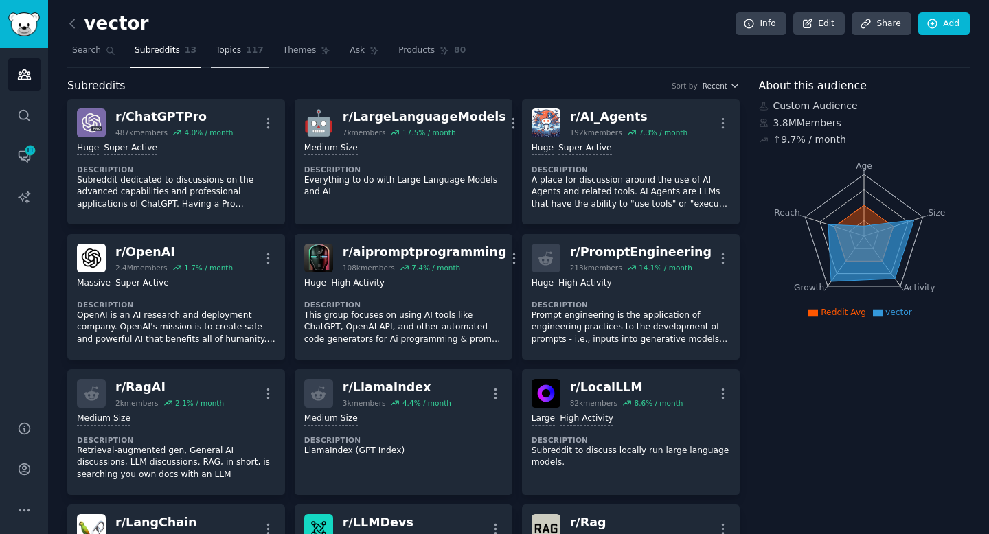
click at [234, 50] on span "Topics" at bounding box center [228, 51] width 25 height 12
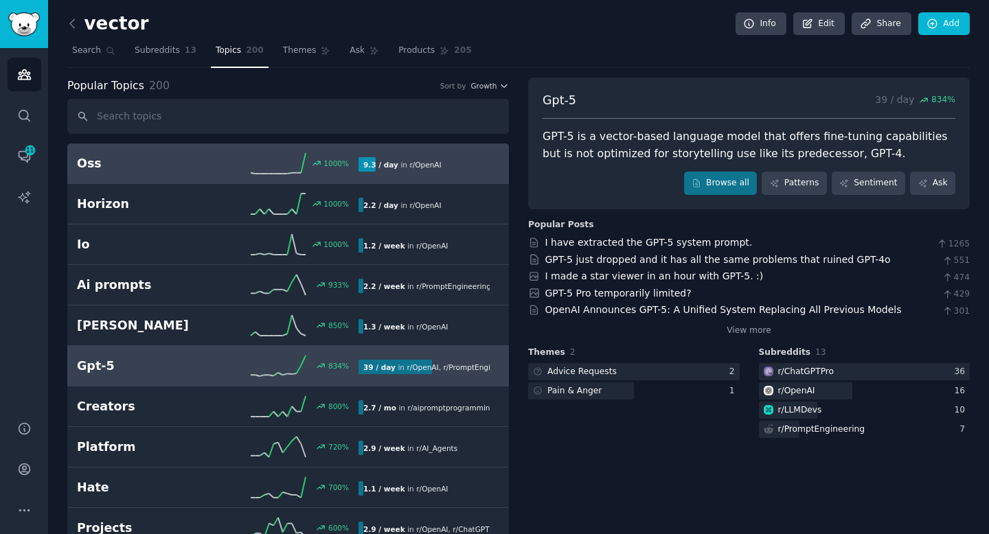
click at [191, 172] on div "Oss 1000 % 9.3 / day in r/ OpenAI" at bounding box center [288, 163] width 422 height 21
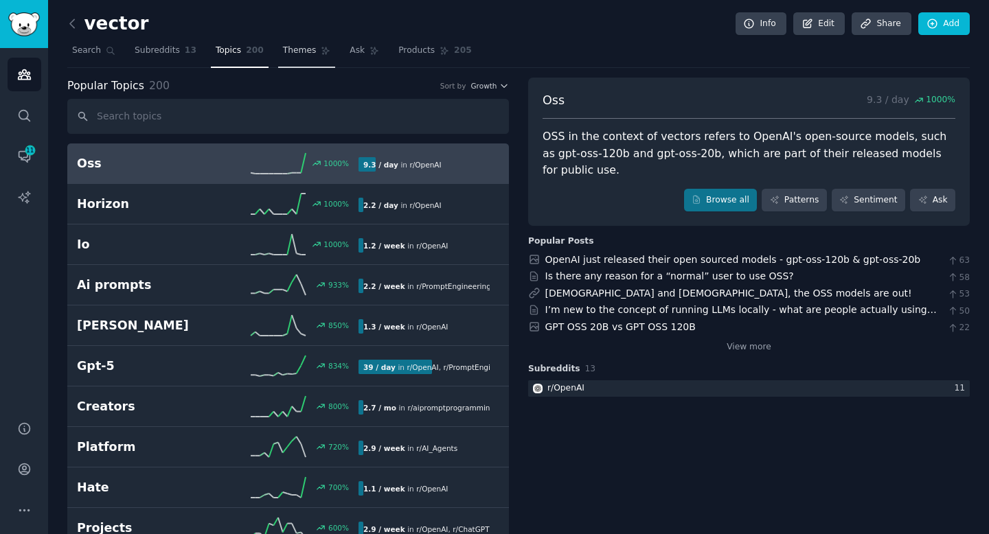
click at [289, 53] on span "Themes" at bounding box center [300, 51] width 34 height 12
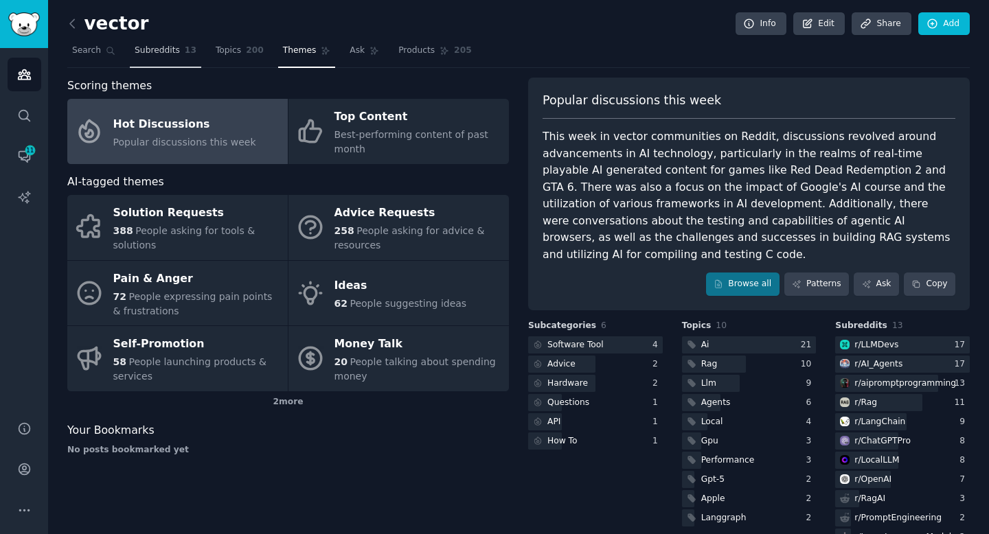
click at [167, 60] on link "Subreddits 13" at bounding box center [165, 54] width 71 height 28
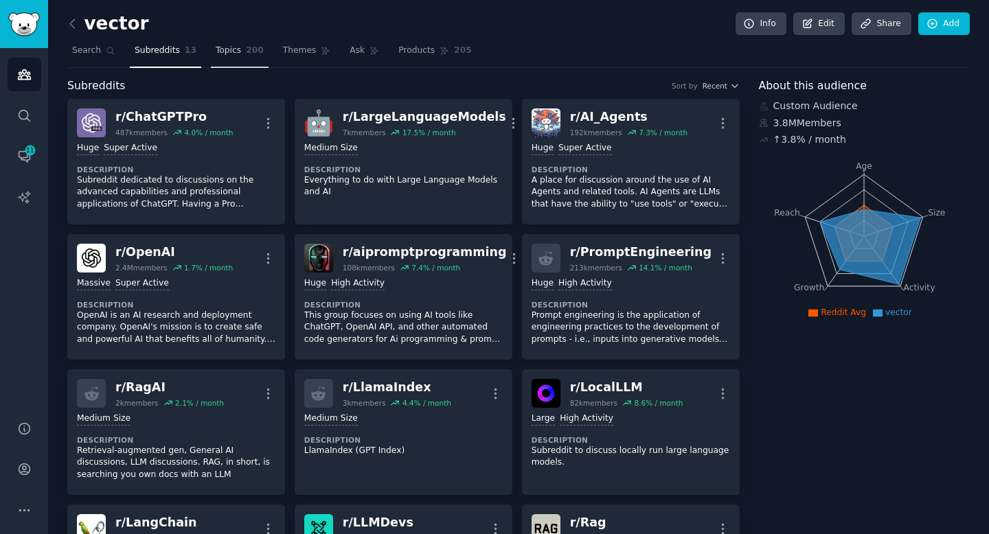
click at [242, 43] on link "Topics 200" at bounding box center [240, 54] width 58 height 28
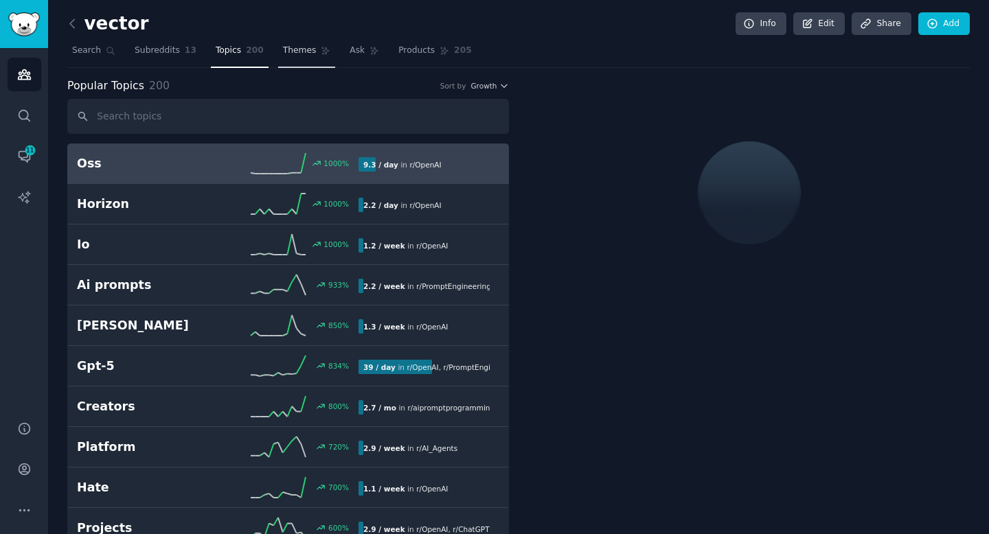
click at [294, 45] on span "Themes" at bounding box center [300, 51] width 34 height 12
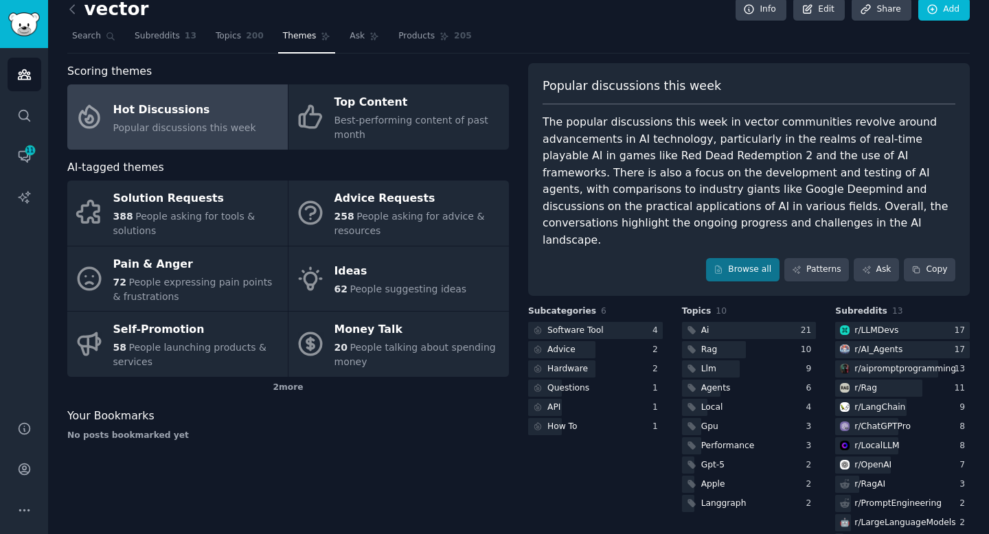
scroll to position [17, 0]
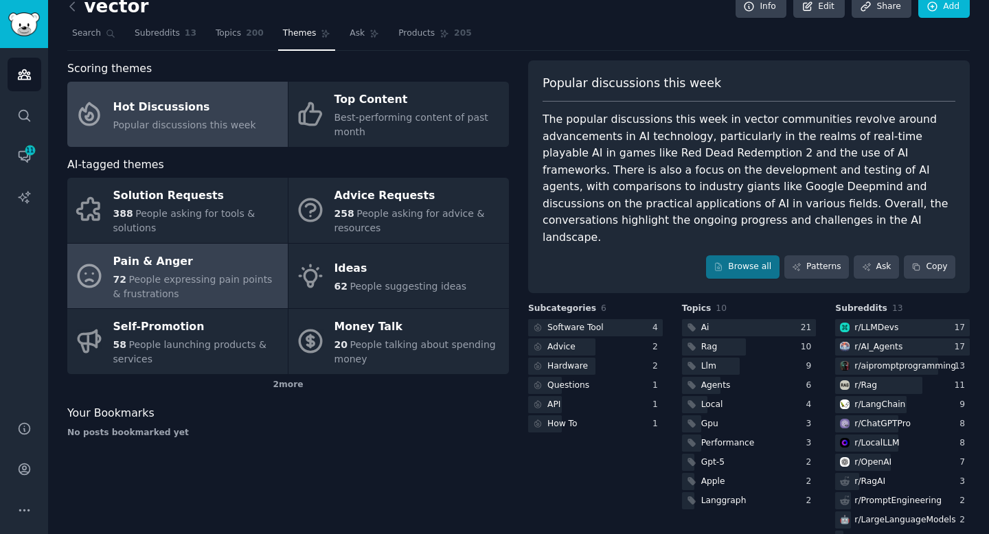
click at [231, 275] on span "People expressing pain points & frustrations" at bounding box center [192, 286] width 159 height 25
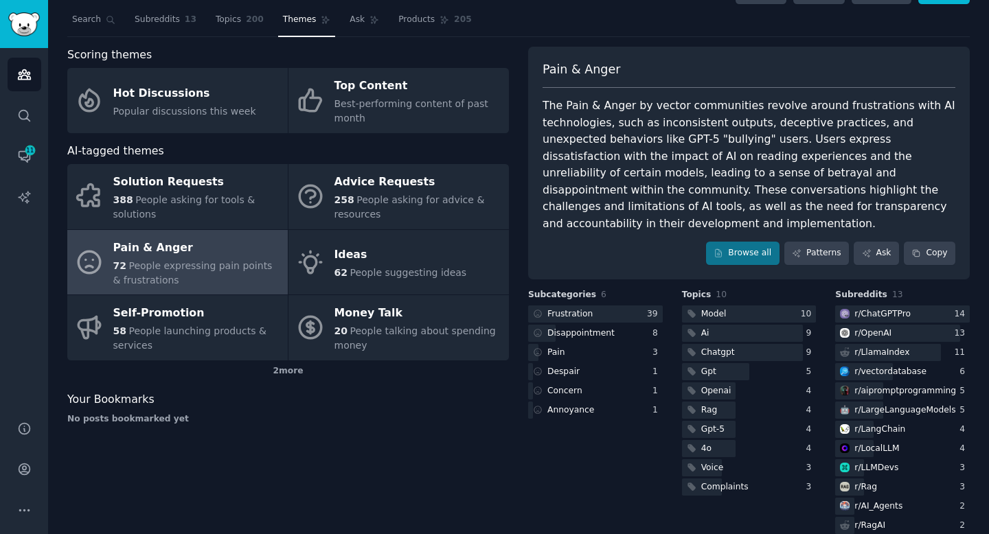
scroll to position [35, 0]
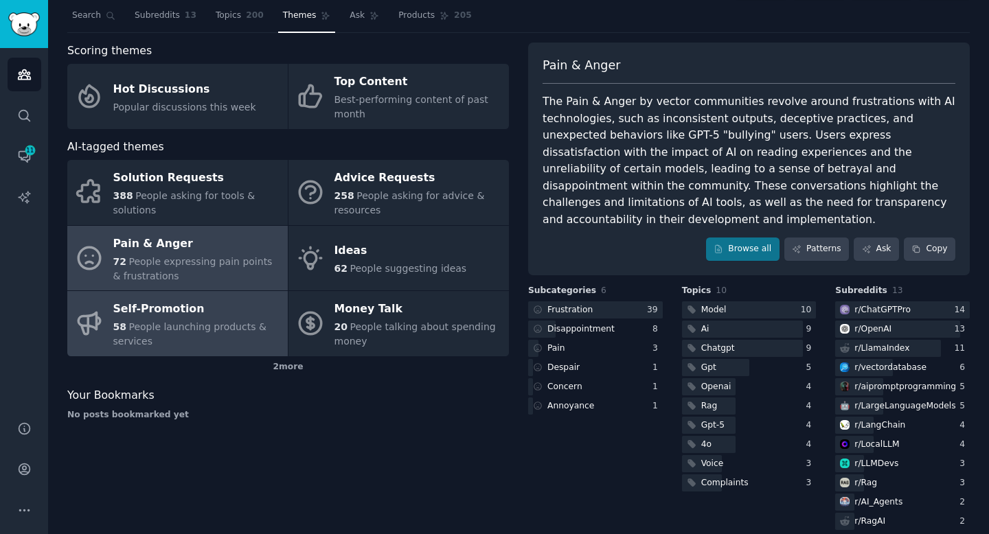
click at [225, 324] on span "People launching products & services" at bounding box center [189, 333] width 153 height 25
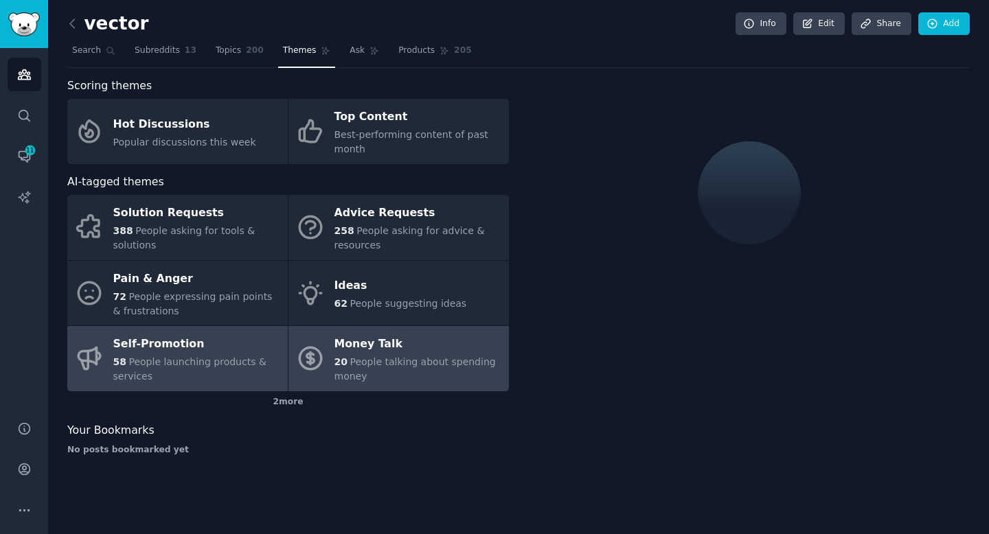
click at [360, 366] on span "People talking about spending money" at bounding box center [414, 368] width 161 height 25
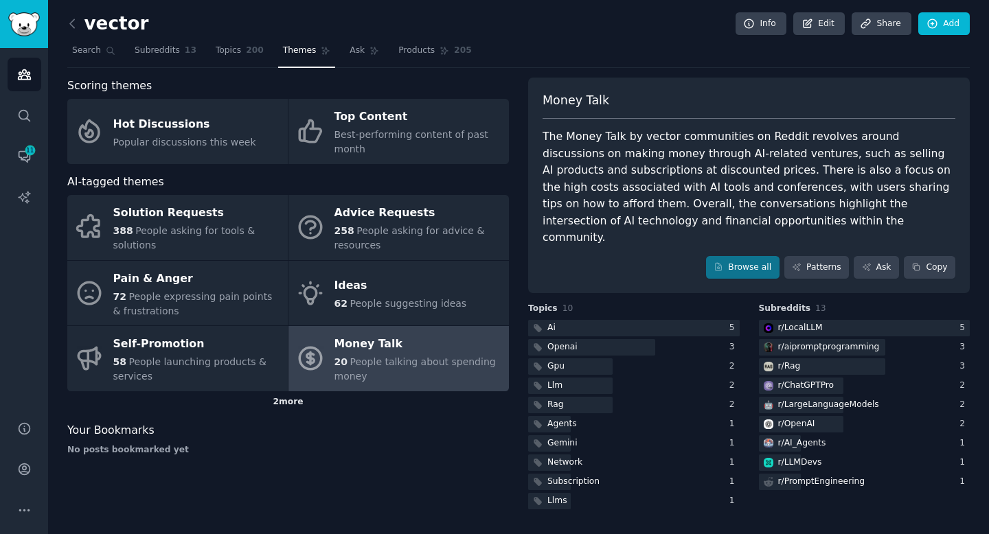
click at [295, 403] on div "2 more" at bounding box center [288, 402] width 442 height 22
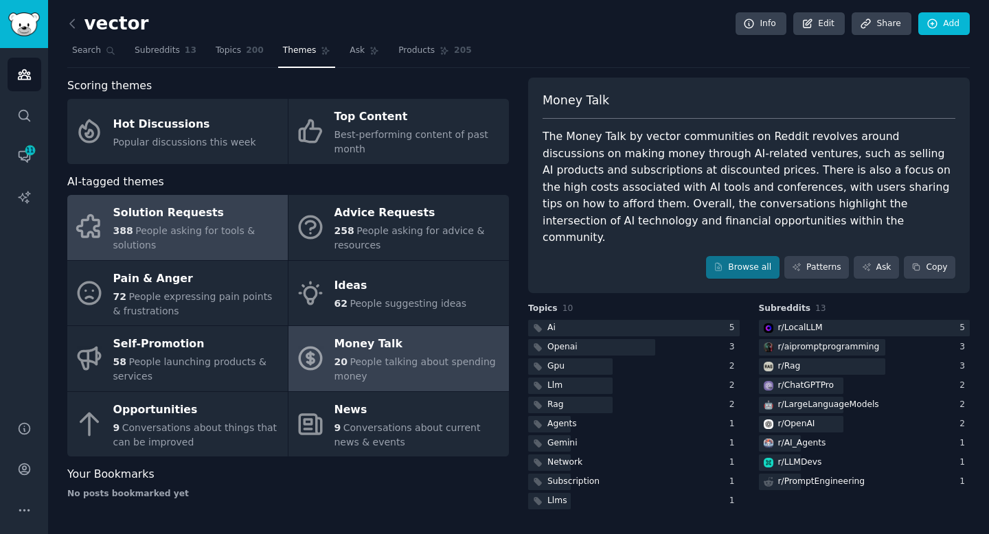
click at [207, 232] on span "People asking for tools & solutions" at bounding box center [184, 237] width 142 height 25
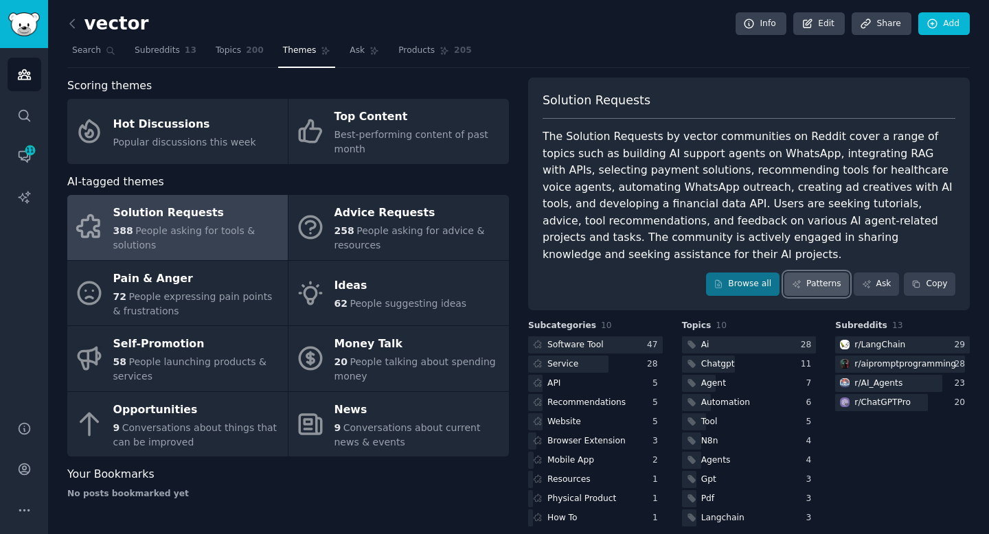
click at [801, 279] on icon at bounding box center [797, 284] width 10 height 10
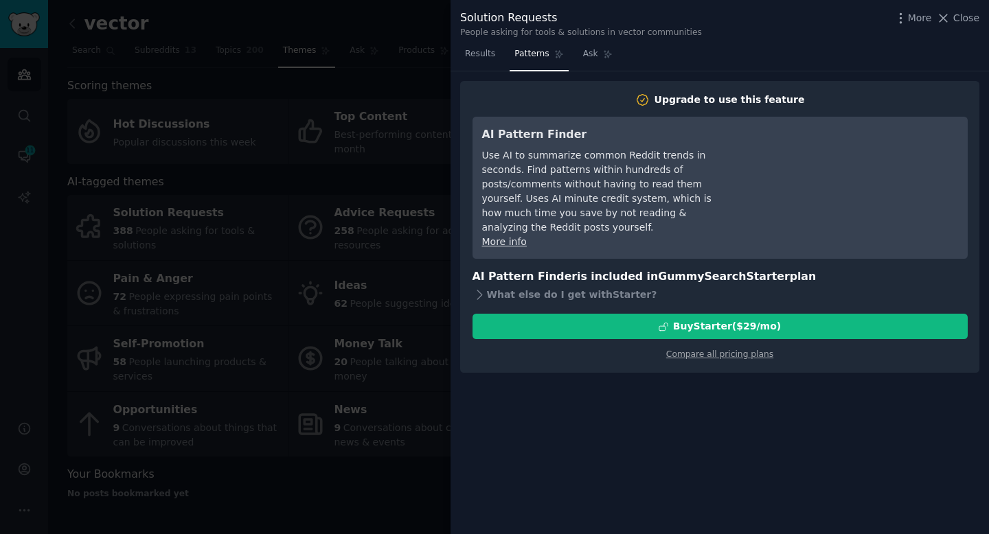
click at [339, 395] on div at bounding box center [494, 267] width 989 height 534
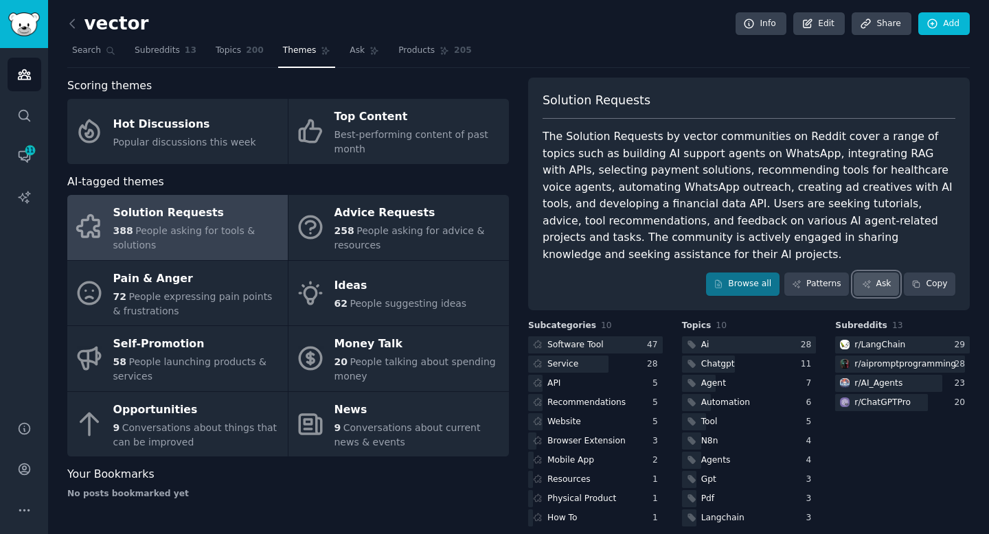
click at [886, 273] on link "Ask" at bounding box center [876, 284] width 45 height 23
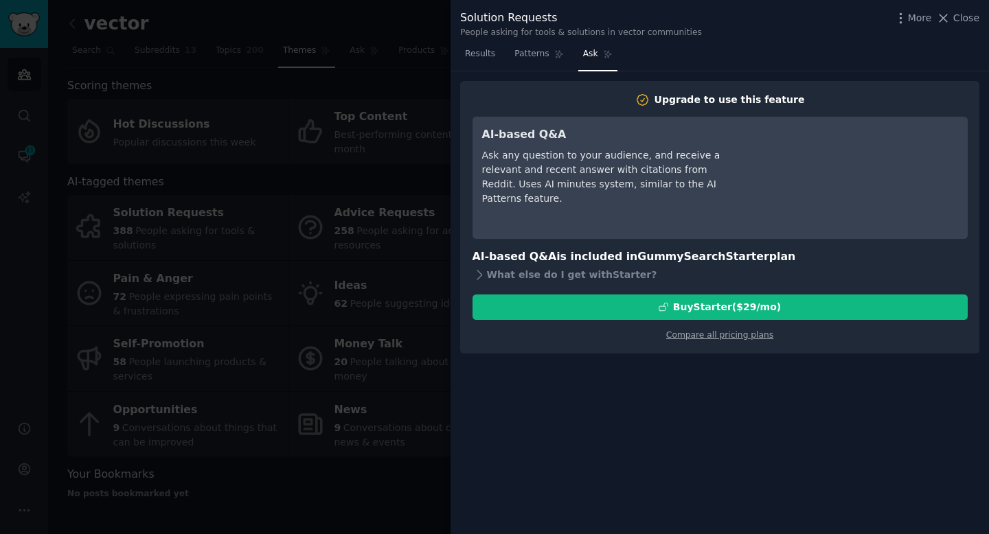
click at [346, 354] on div at bounding box center [494, 267] width 989 height 534
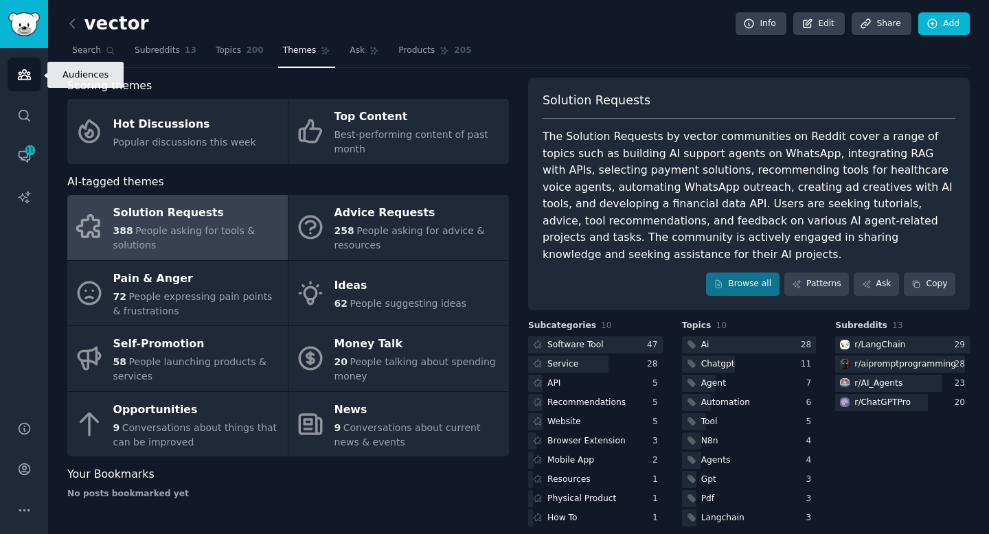
click at [21, 80] on icon "Sidebar" at bounding box center [24, 74] width 14 height 14
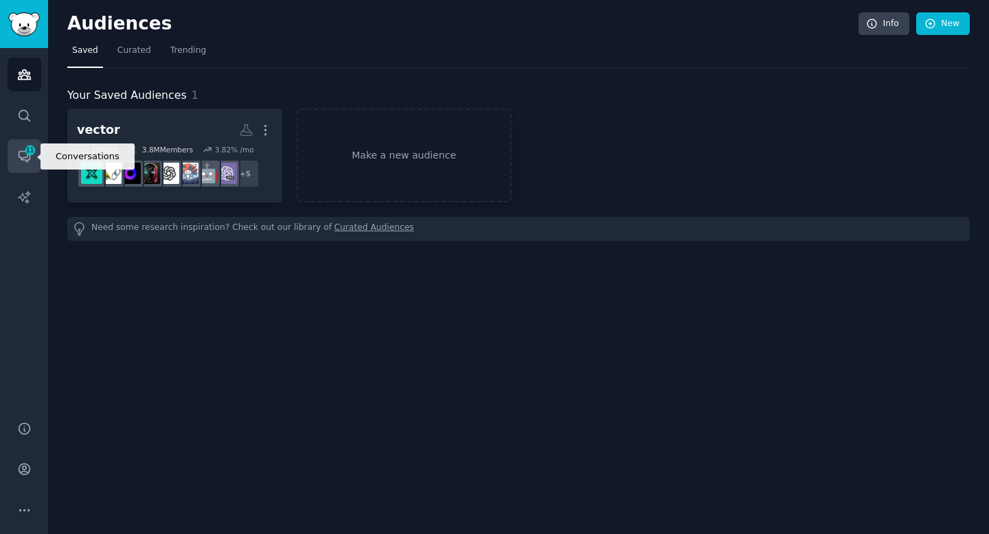
click at [22, 165] on link "Conversations 11" at bounding box center [25, 156] width 34 height 34
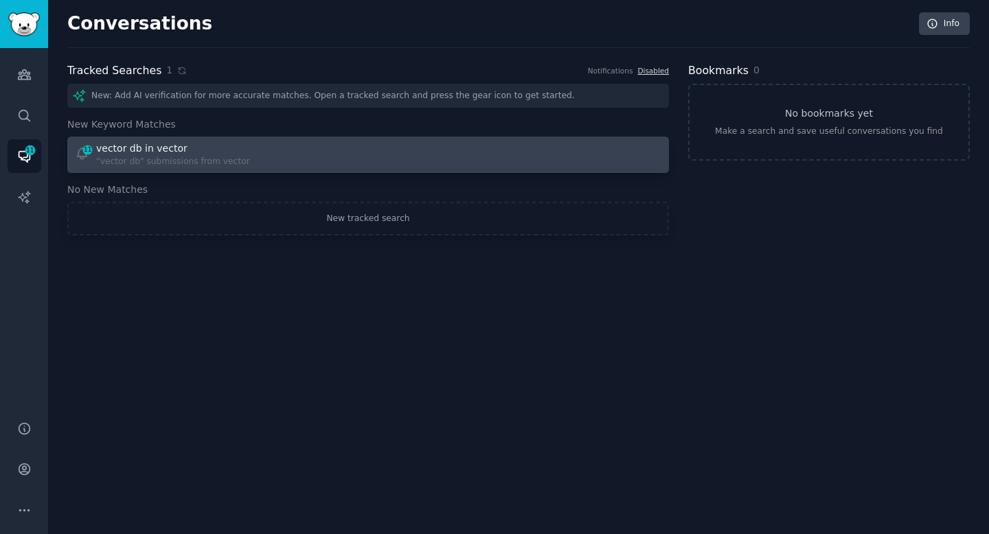
click at [175, 155] on div "vector db in vector" at bounding box center [141, 148] width 91 height 14
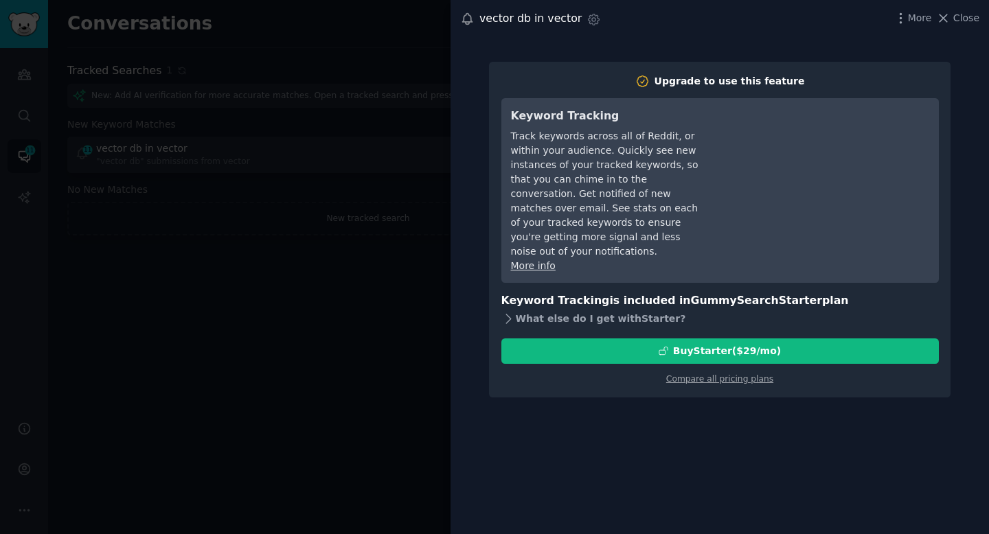
click at [511, 312] on icon at bounding box center [508, 319] width 14 height 14
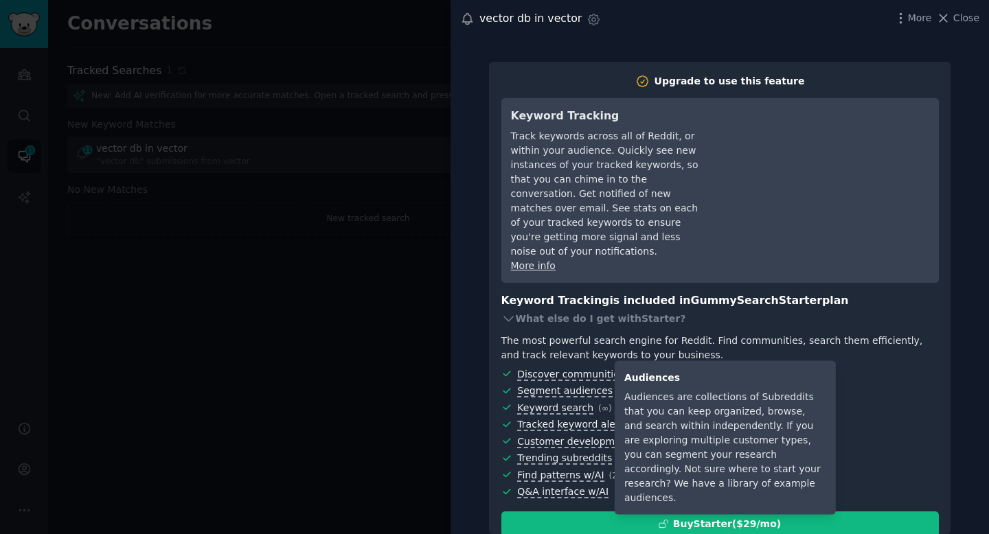
scroll to position [36, 0]
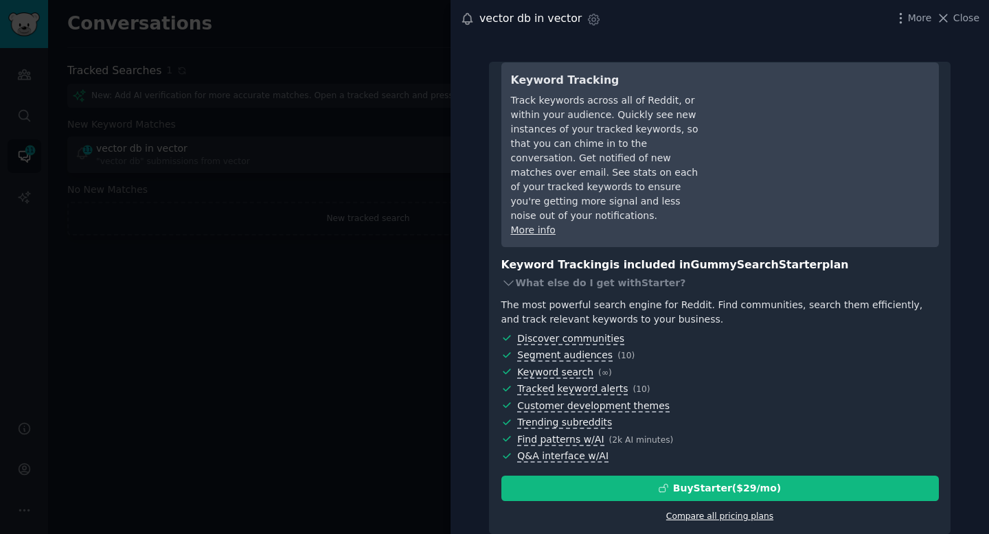
click at [710, 519] on link "Compare all pricing plans" at bounding box center [719, 517] width 107 height 10
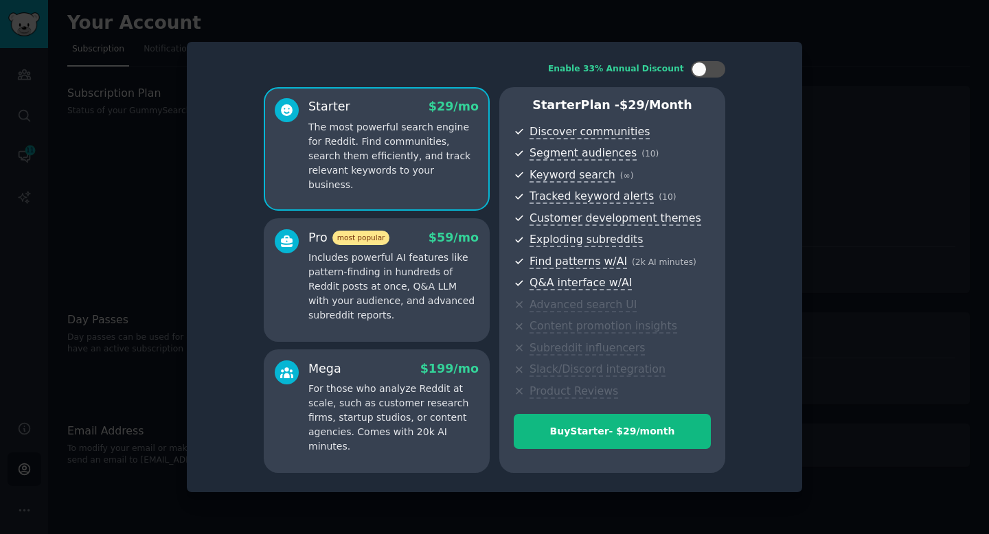
click at [407, 282] on p "Includes powerful AI features like pattern-finding in hundreds of Reddit posts …" at bounding box center [393, 287] width 170 height 72
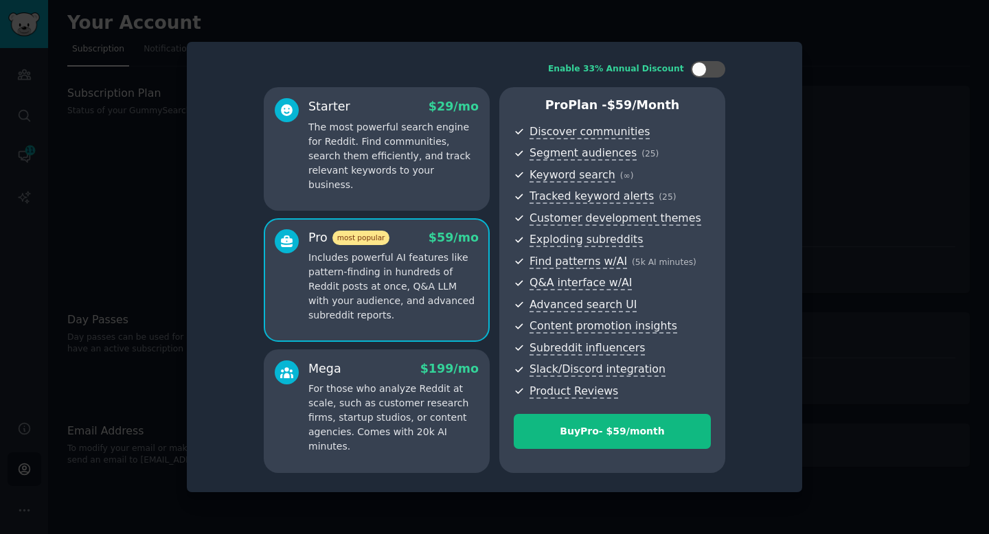
click at [377, 170] on p "The most powerful search engine for Reddit. Find communities, search them effic…" at bounding box center [393, 156] width 170 height 72
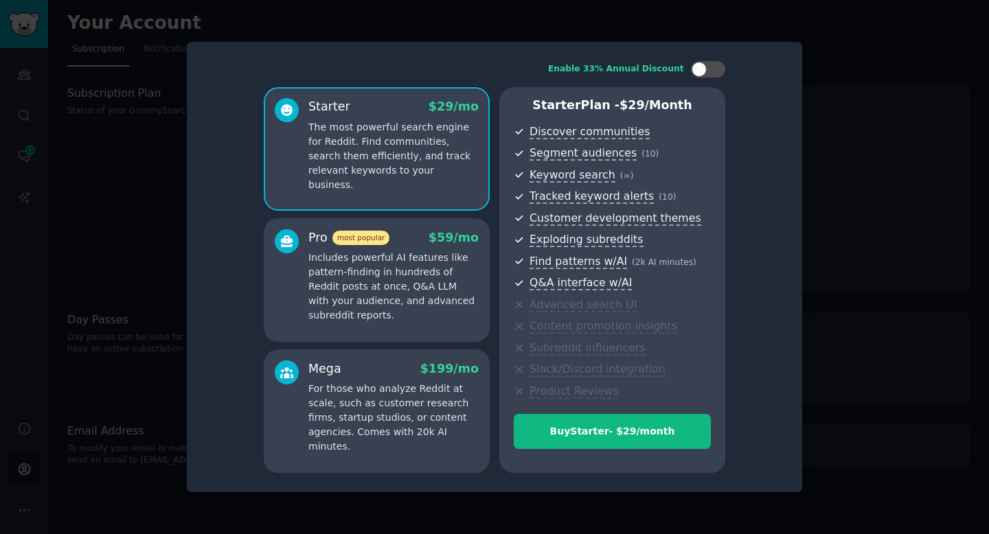
click at [388, 312] on p "Includes powerful AI features like pattern-finding in hundreds of Reddit posts …" at bounding box center [393, 287] width 170 height 72
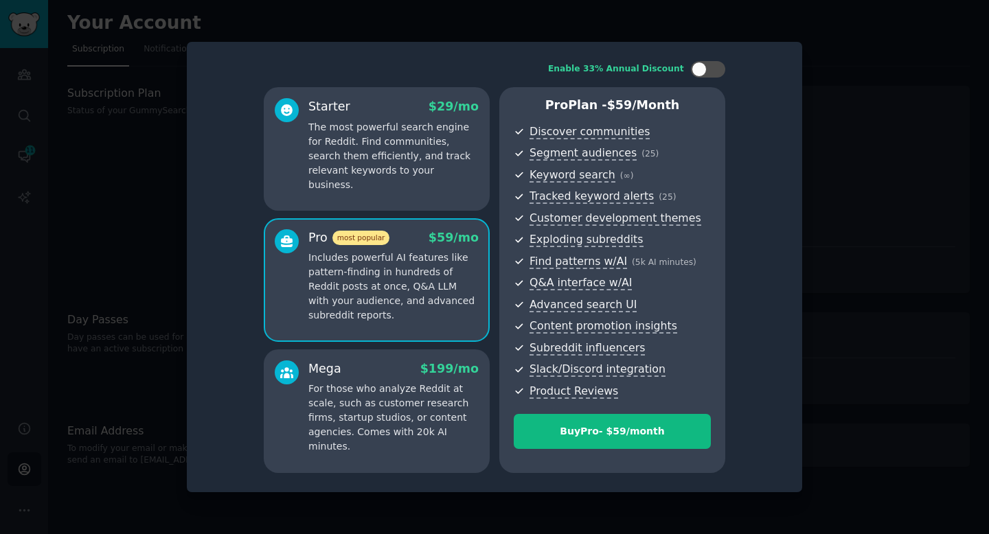
click at [95, 121] on div at bounding box center [494, 267] width 989 height 534
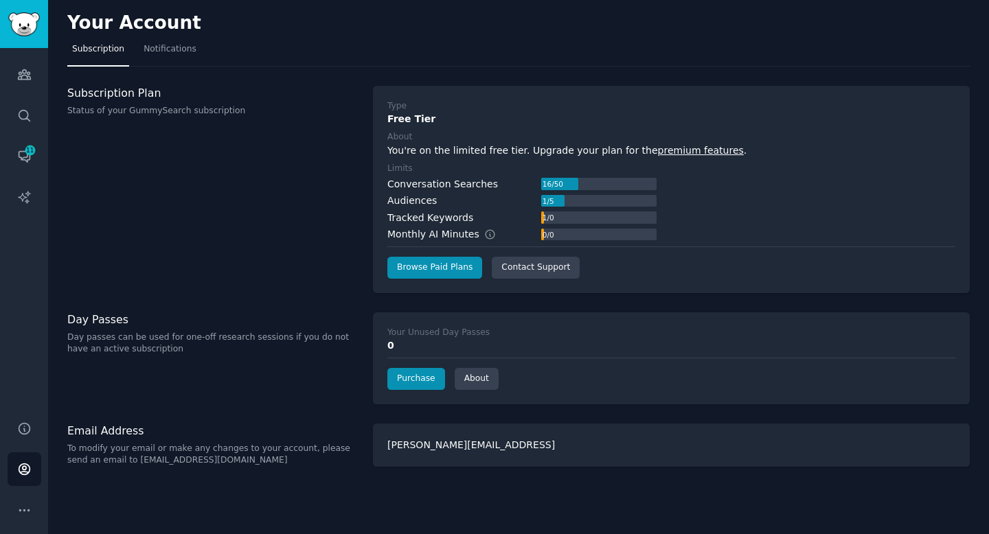
click at [555, 206] on div "1 / 5" at bounding box center [548, 201] width 14 height 12
click at [483, 203] on div "Audiences 1 / 5" at bounding box center [521, 201] width 269 height 14
click at [179, 55] on span "Notifications" at bounding box center [170, 49] width 53 height 12
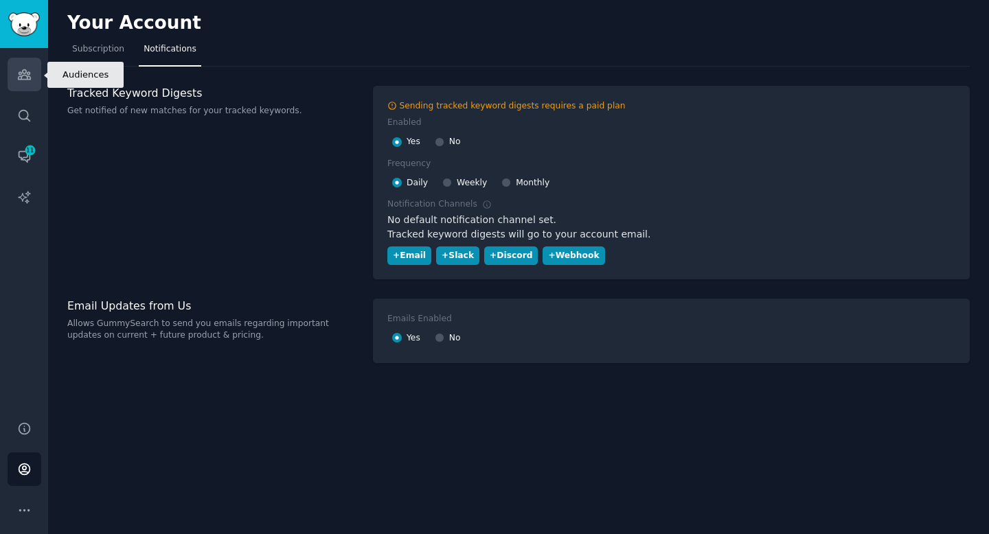
click at [13, 78] on link "Audiences" at bounding box center [25, 75] width 34 height 34
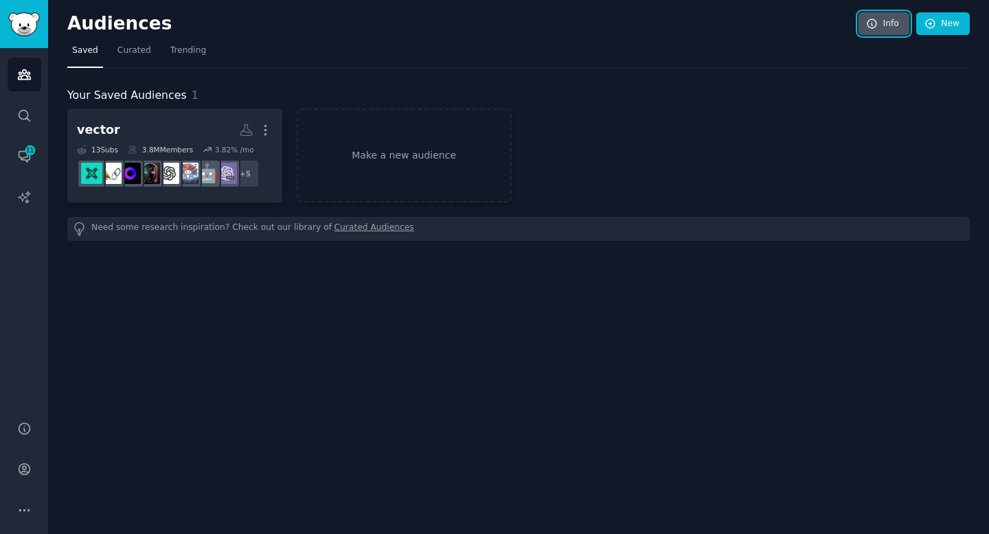
click at [892, 27] on link "Info" at bounding box center [883, 23] width 51 height 23
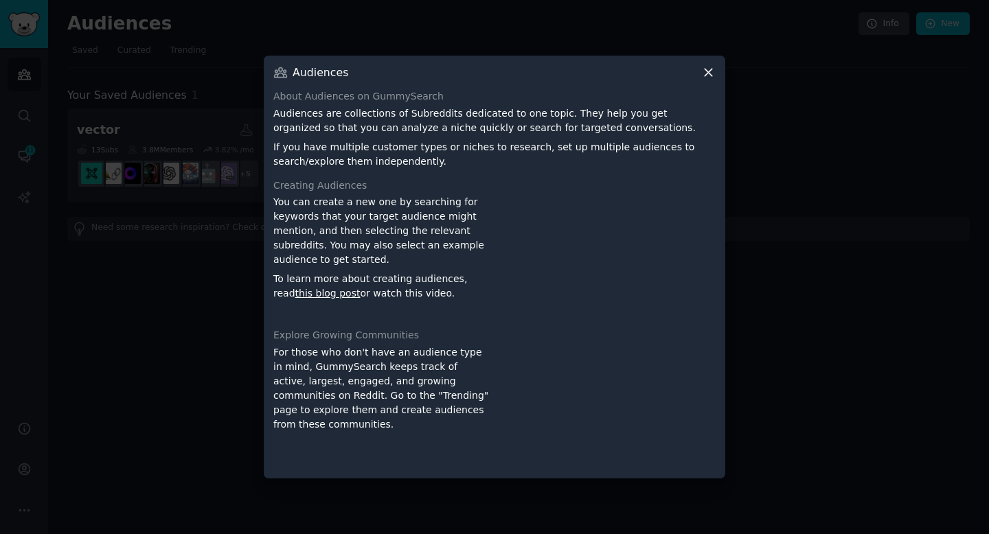
click at [707, 76] on icon at bounding box center [708, 72] width 14 height 14
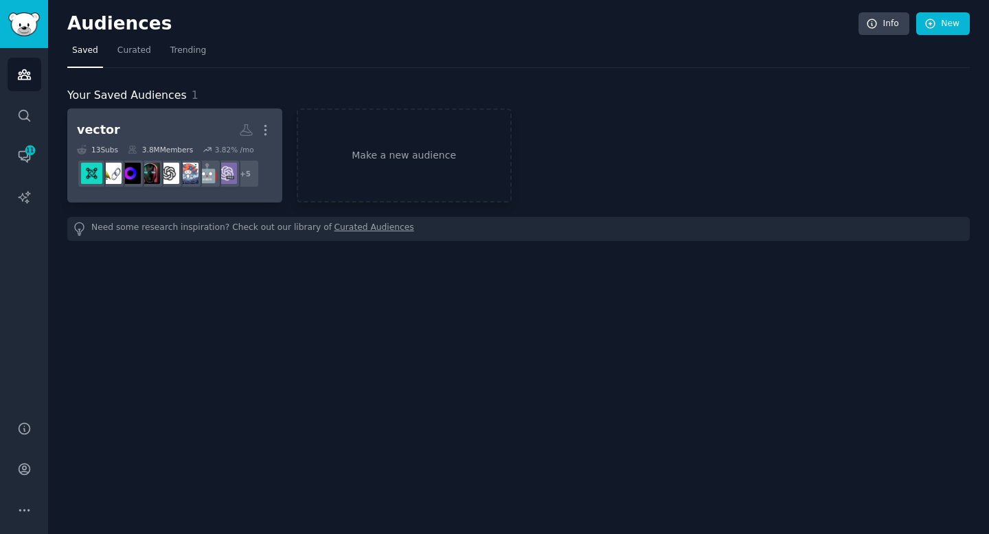
click at [187, 132] on h2 "vector Custom Audience More" at bounding box center [175, 130] width 196 height 24
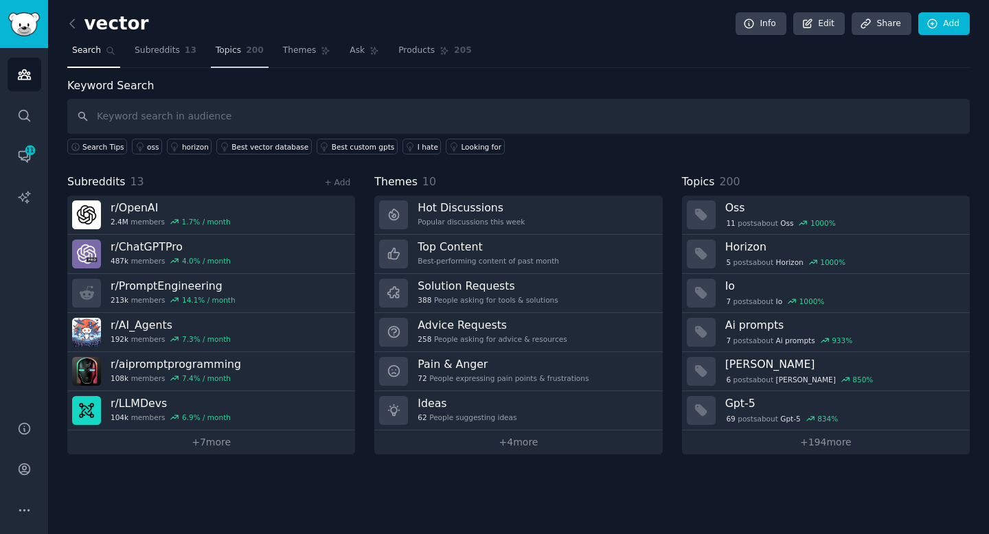
click at [229, 46] on span "Topics" at bounding box center [228, 51] width 25 height 12
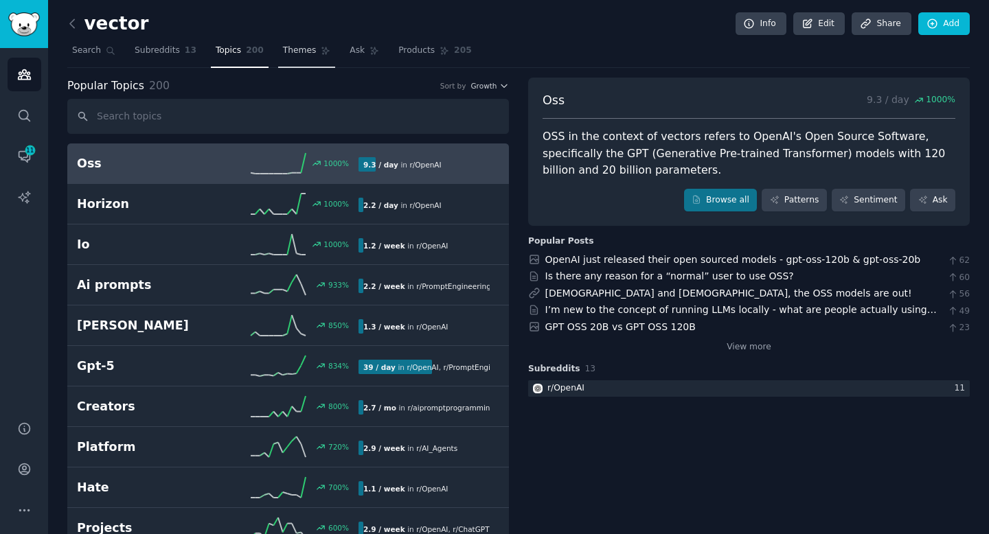
click at [295, 55] on span "Themes" at bounding box center [300, 51] width 34 height 12
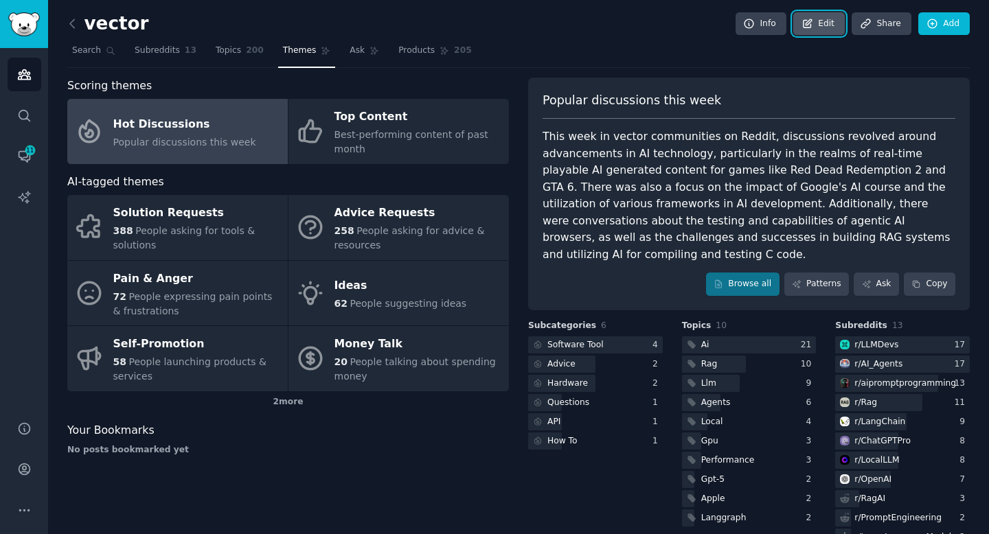
click at [824, 23] on link "Edit" at bounding box center [819, 23] width 52 height 23
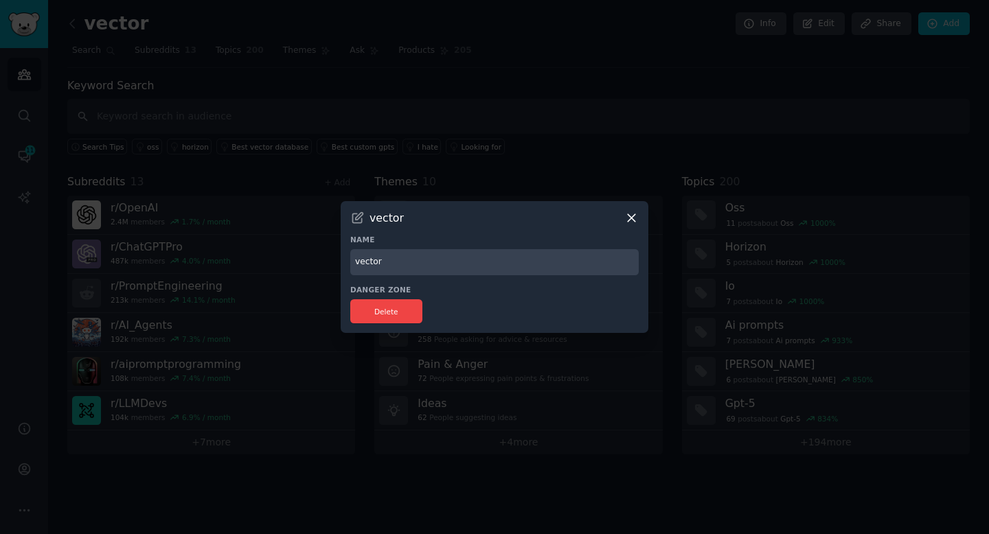
click at [631, 218] on icon at bounding box center [632, 218] width 8 height 8
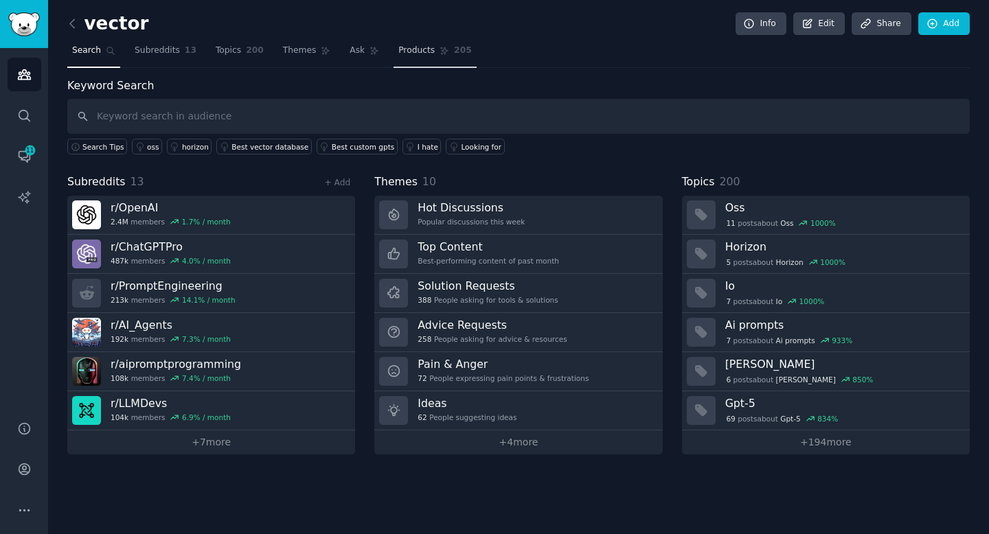
click at [415, 55] on span "Products" at bounding box center [416, 51] width 36 height 12
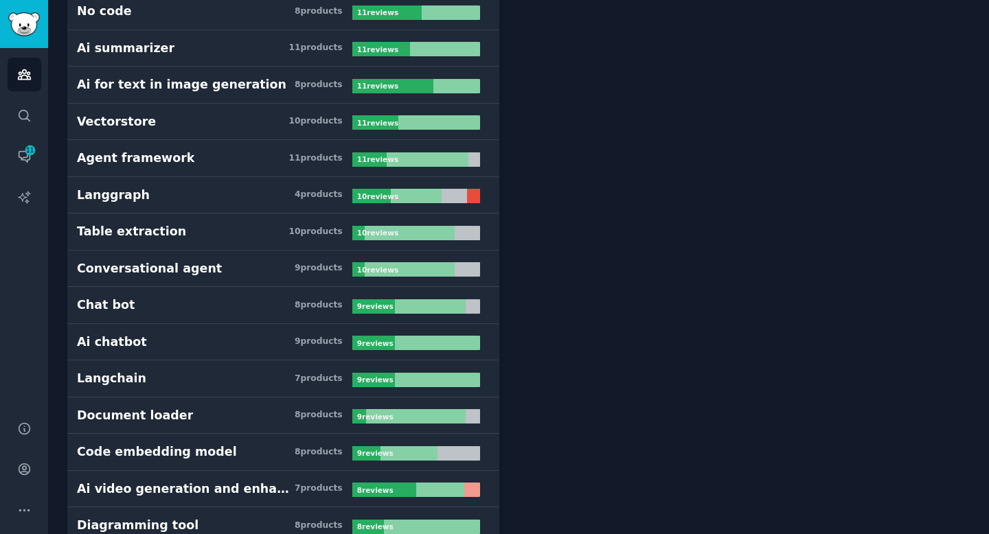
scroll to position [1033, 0]
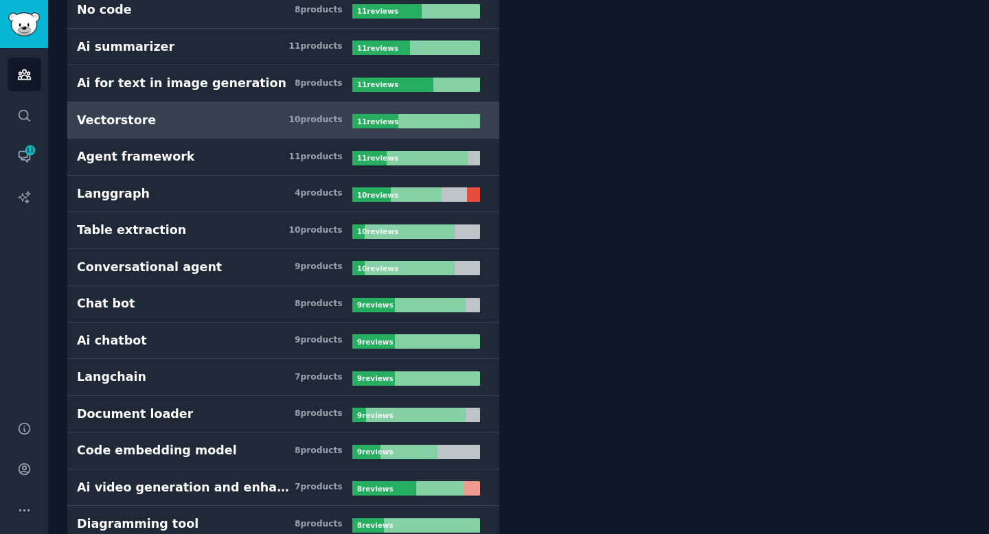
click at [187, 117] on h3 "Vectorstore 10 product s" at bounding box center [214, 120] width 275 height 17
click at [332, 119] on div "10 product s" at bounding box center [315, 120] width 54 height 12
click at [102, 124] on div "Vectorstore" at bounding box center [116, 120] width 79 height 17
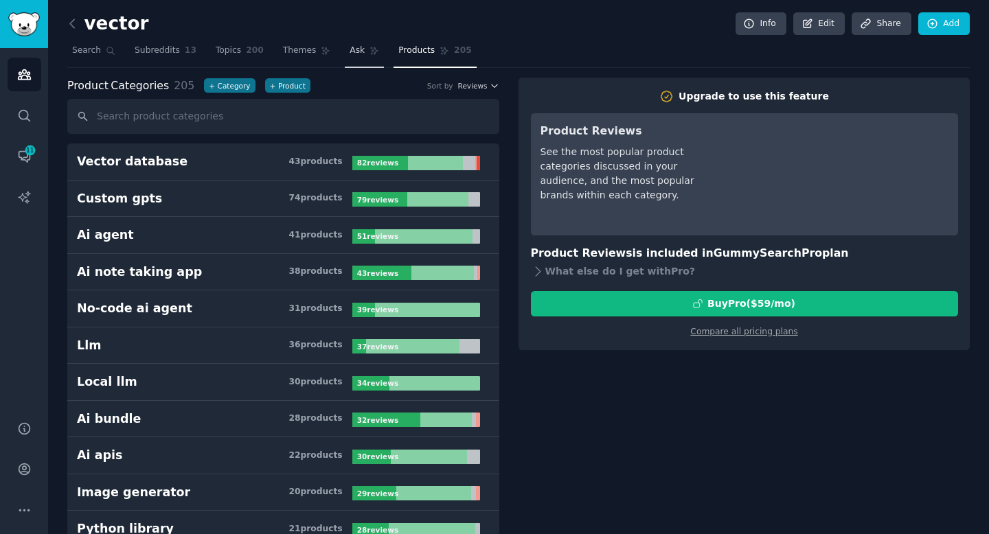
click at [354, 48] on span "Ask" at bounding box center [357, 51] width 15 height 12
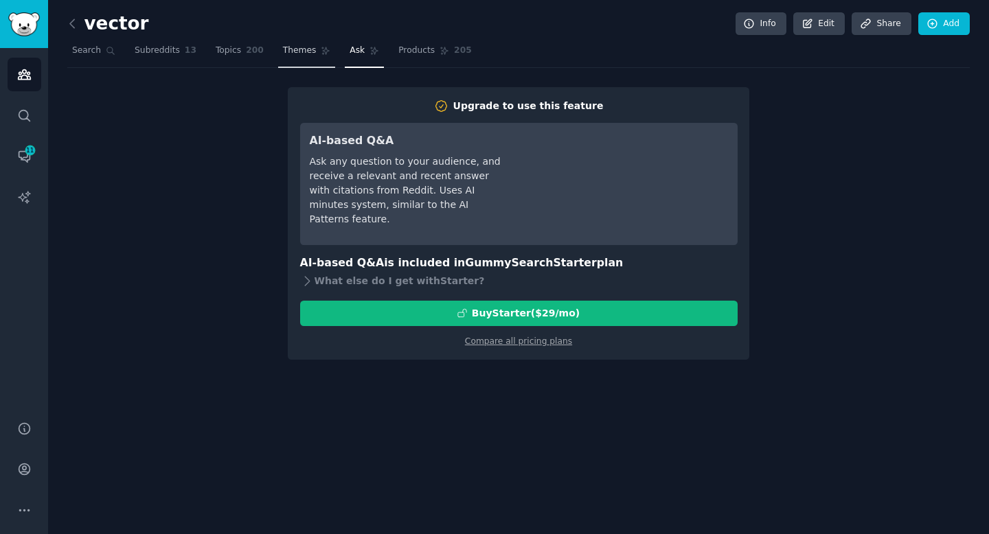
click at [300, 54] on span "Themes" at bounding box center [300, 51] width 34 height 12
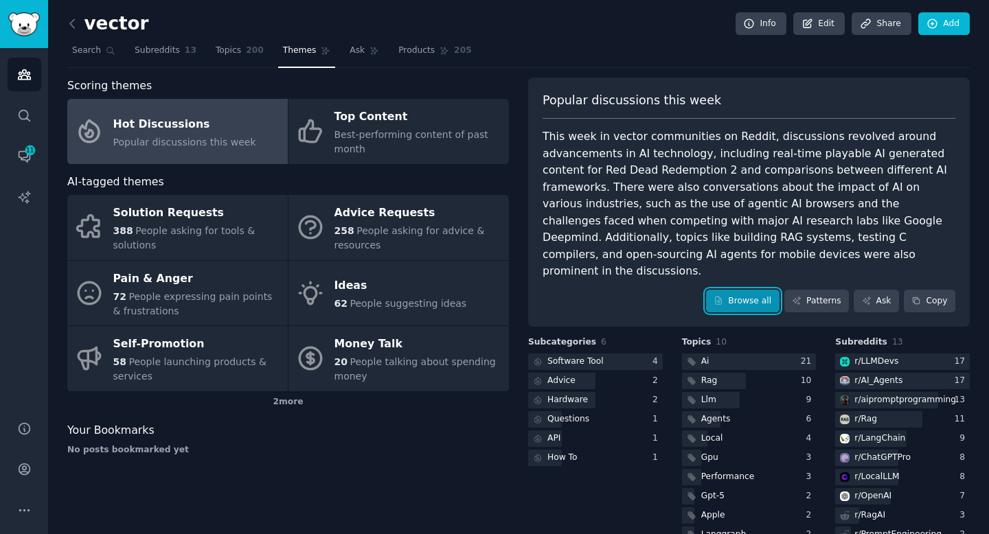
click at [746, 290] on link "Browse all" at bounding box center [742, 301] width 73 height 23
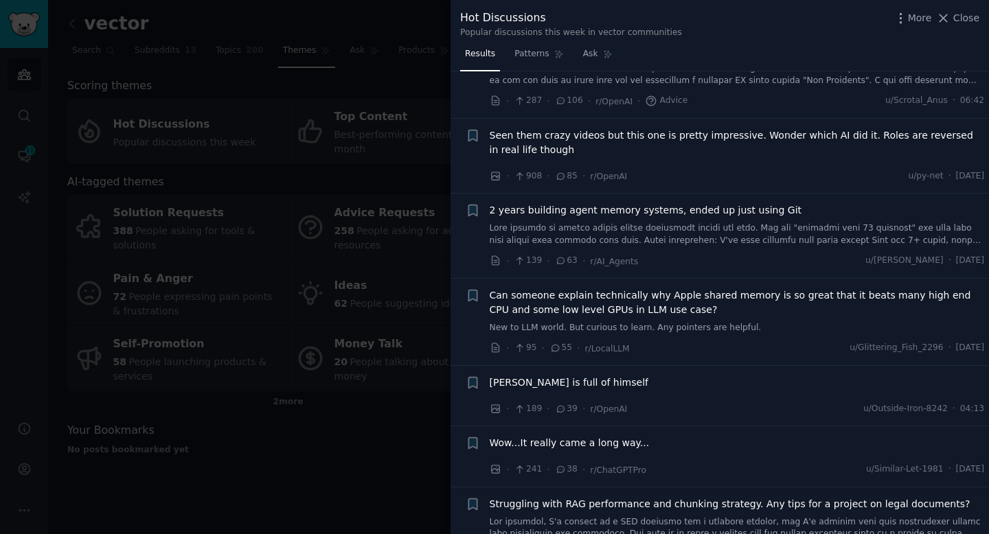
scroll to position [245, 0]
